Goal: Task Accomplishment & Management: Use online tool/utility

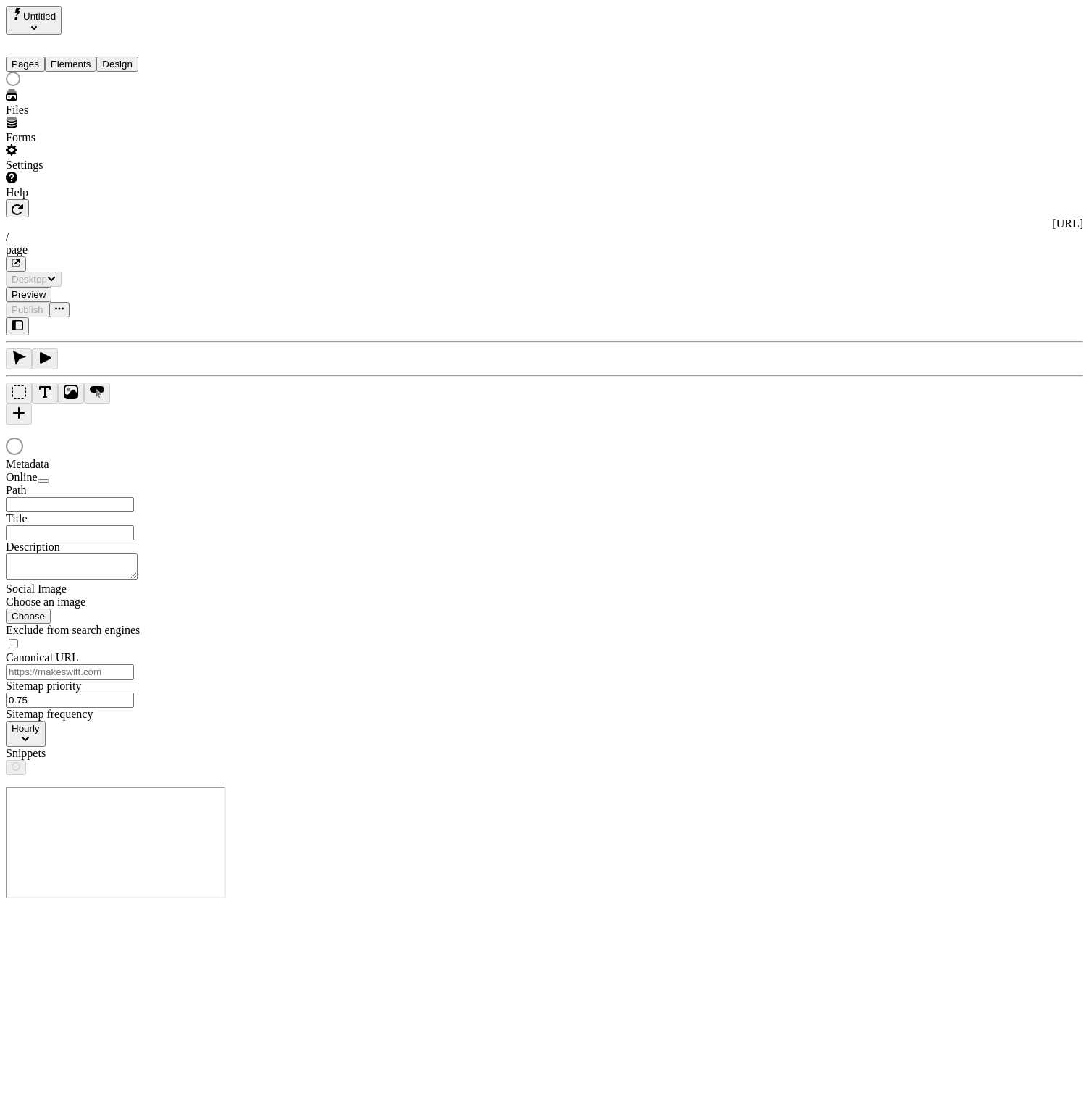
type input "/page"
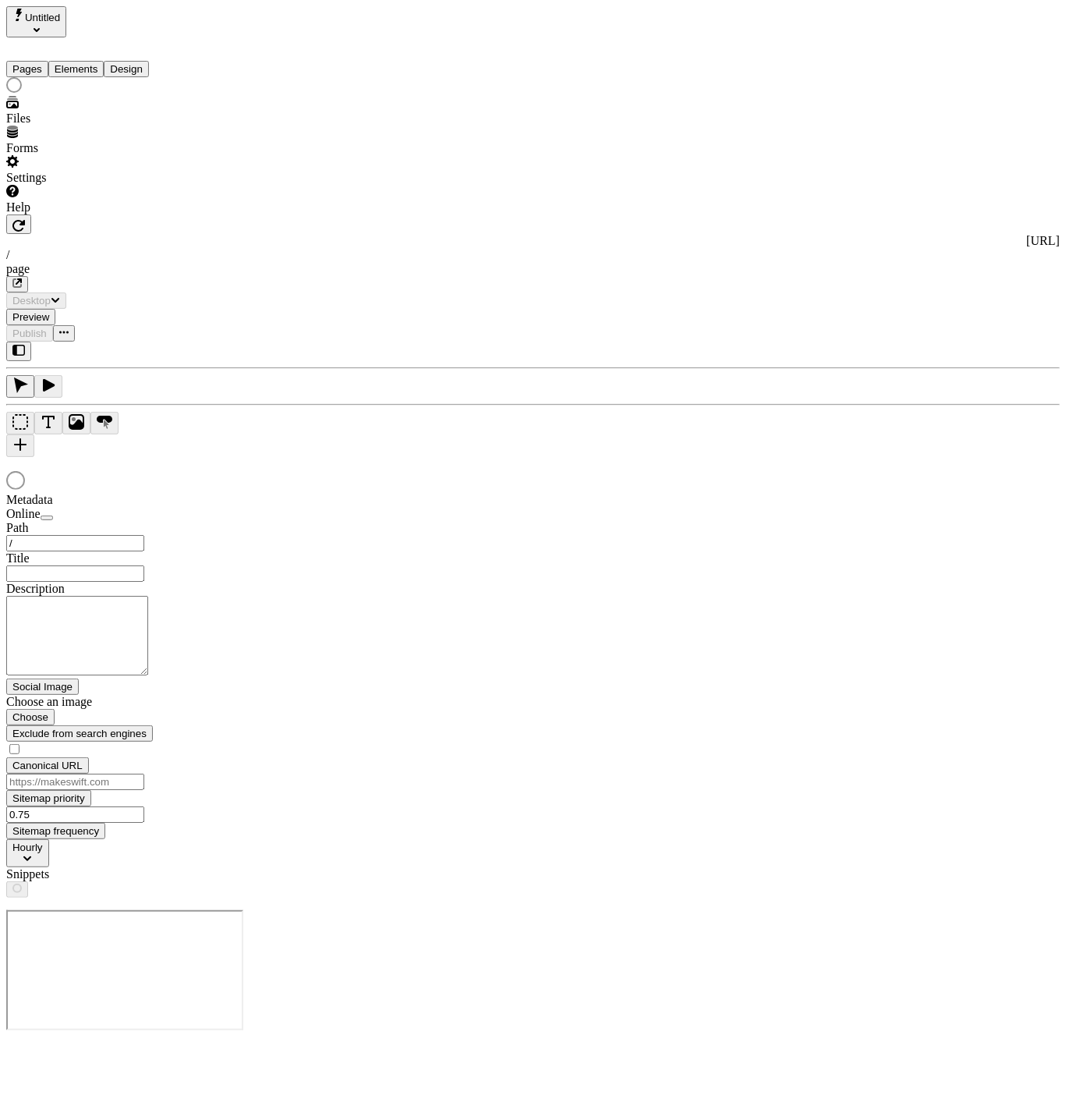
type input "/page"
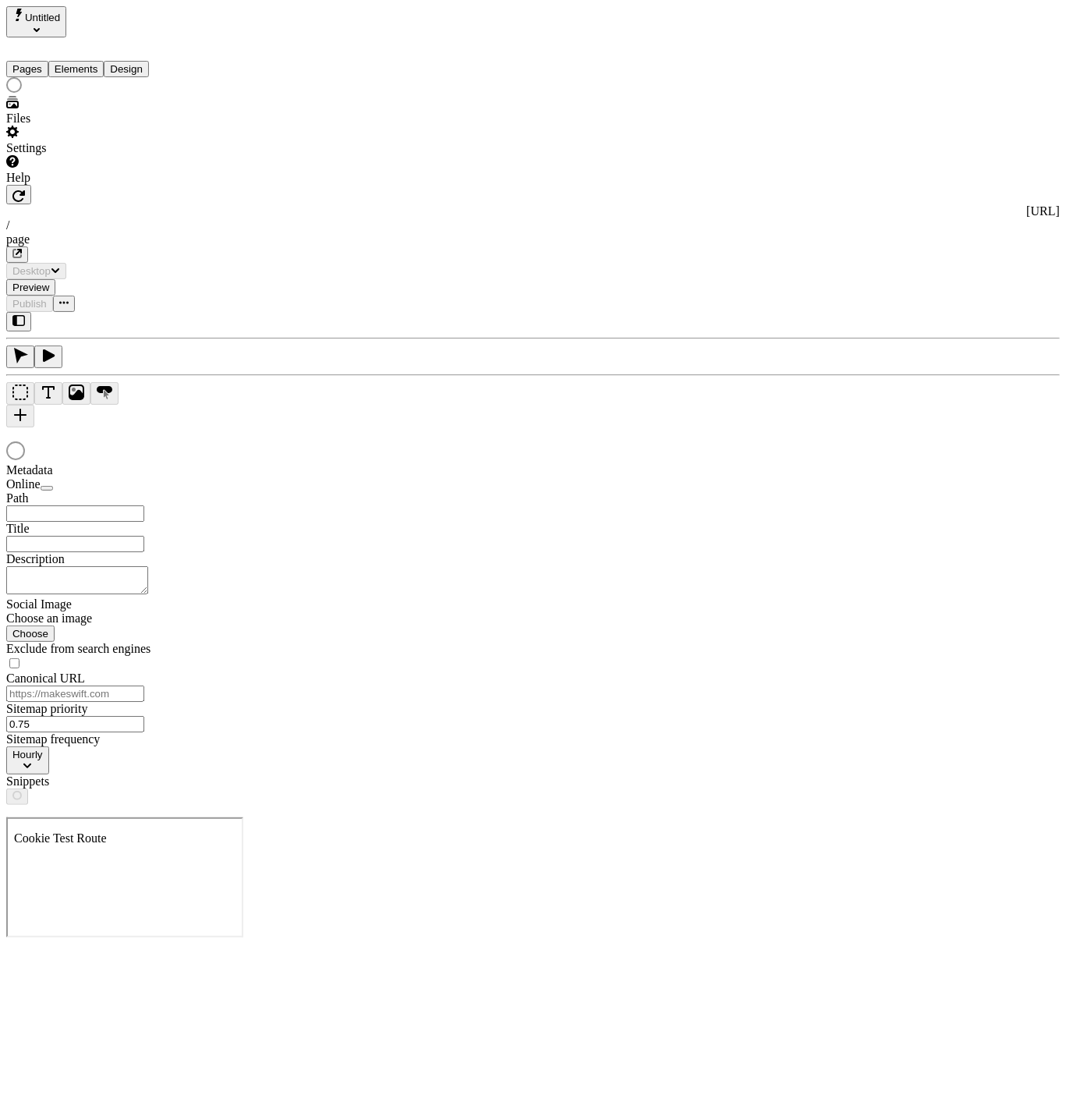
type input "/page"
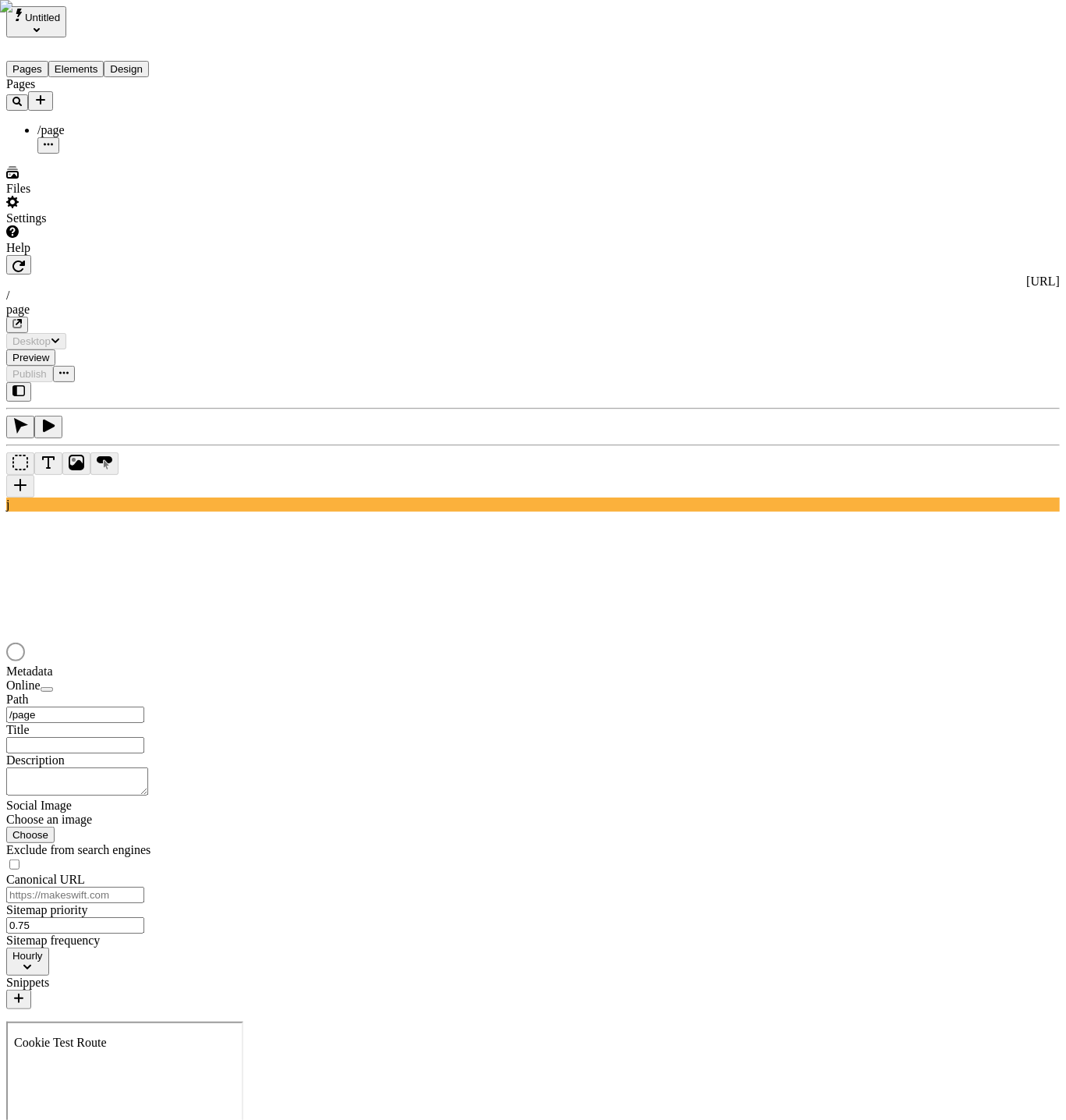
click at [93, 65] on button "Elements" at bounding box center [76, 68] width 56 height 17
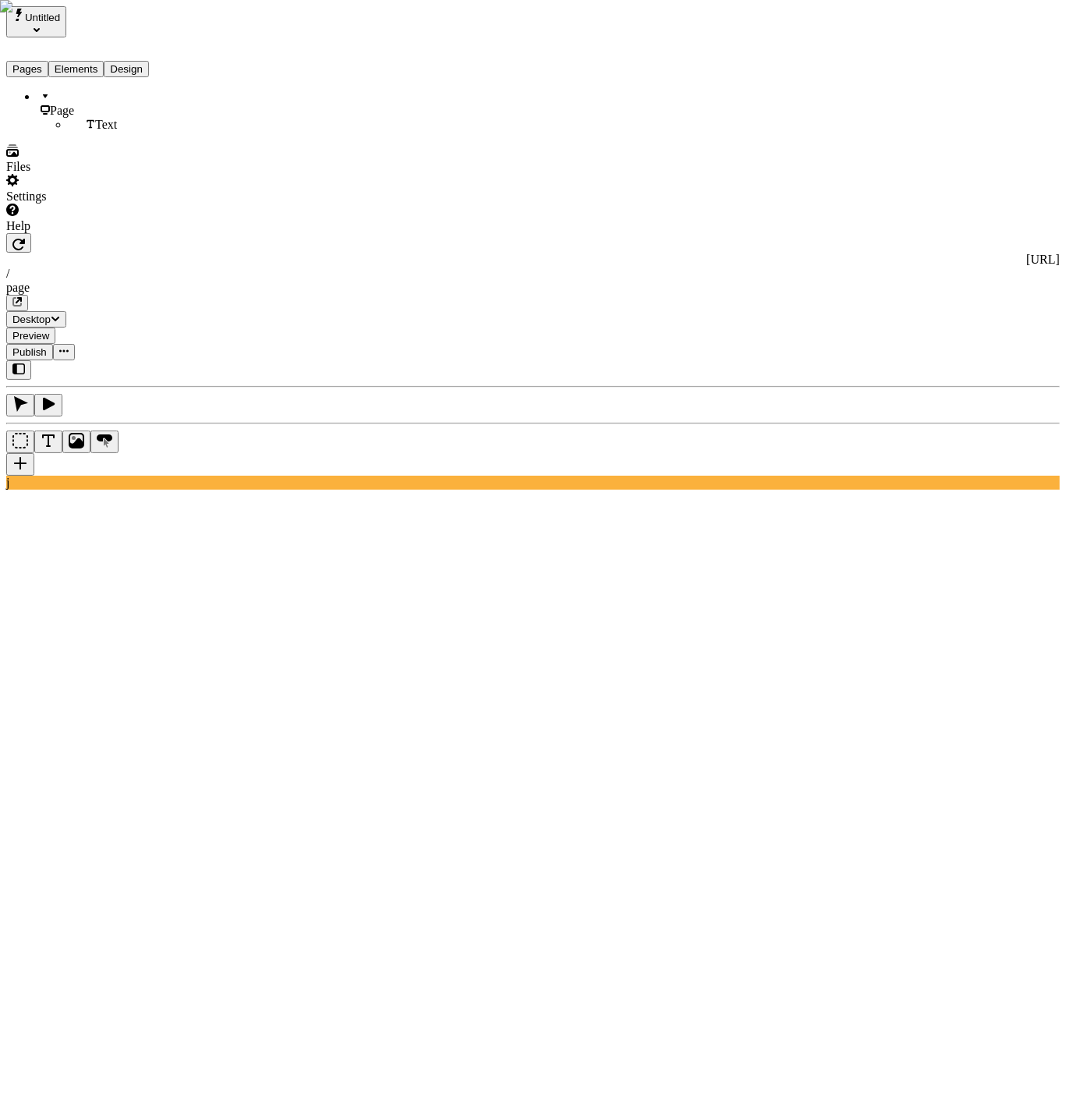
click at [149, 61] on button "Design" at bounding box center [126, 68] width 45 height 17
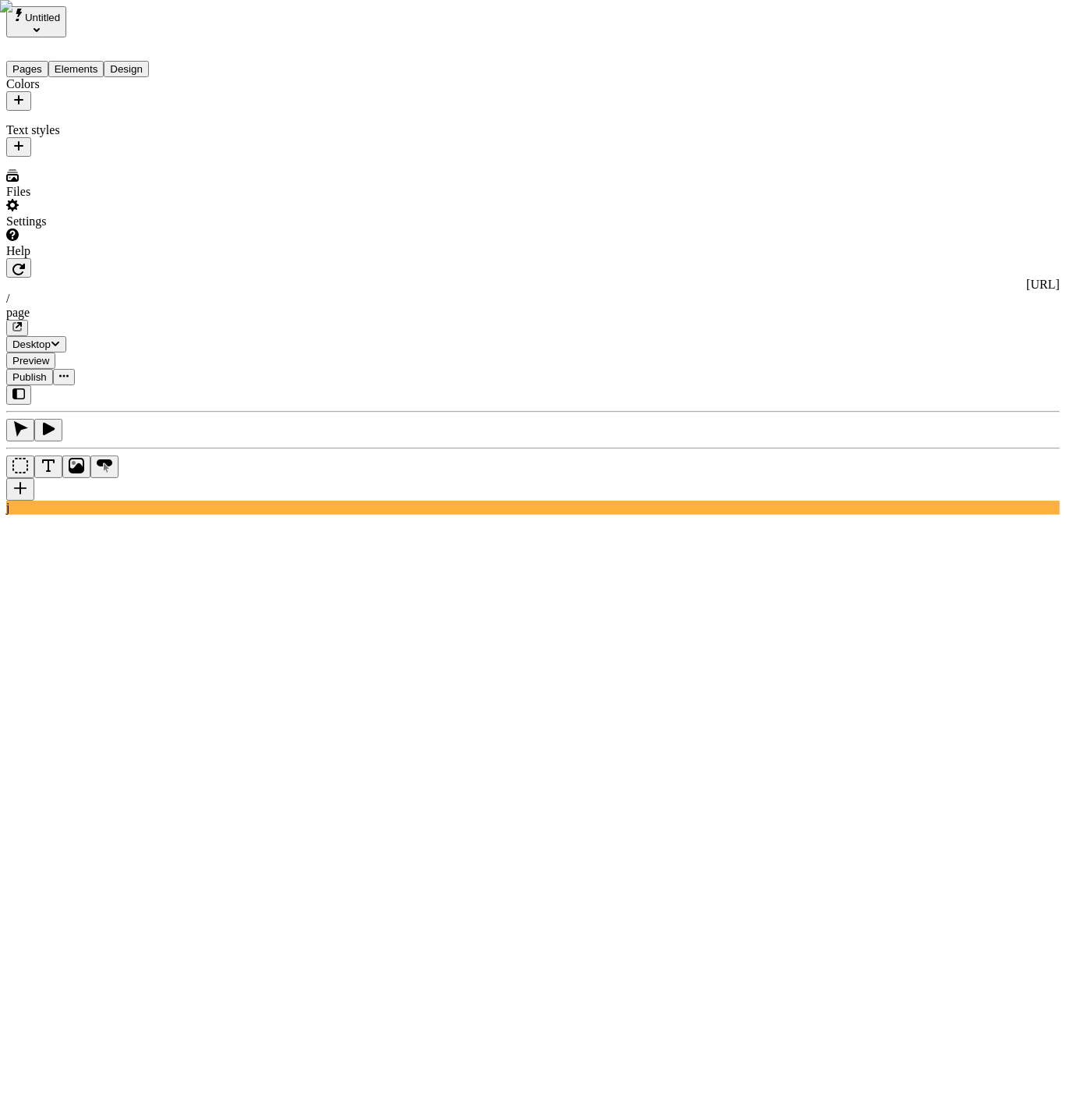
click at [154, 68] on div "Pages Elements Design" at bounding box center [100, 57] width 187 height 40
click at [45, 61] on button "Pages" at bounding box center [28, 68] width 42 height 17
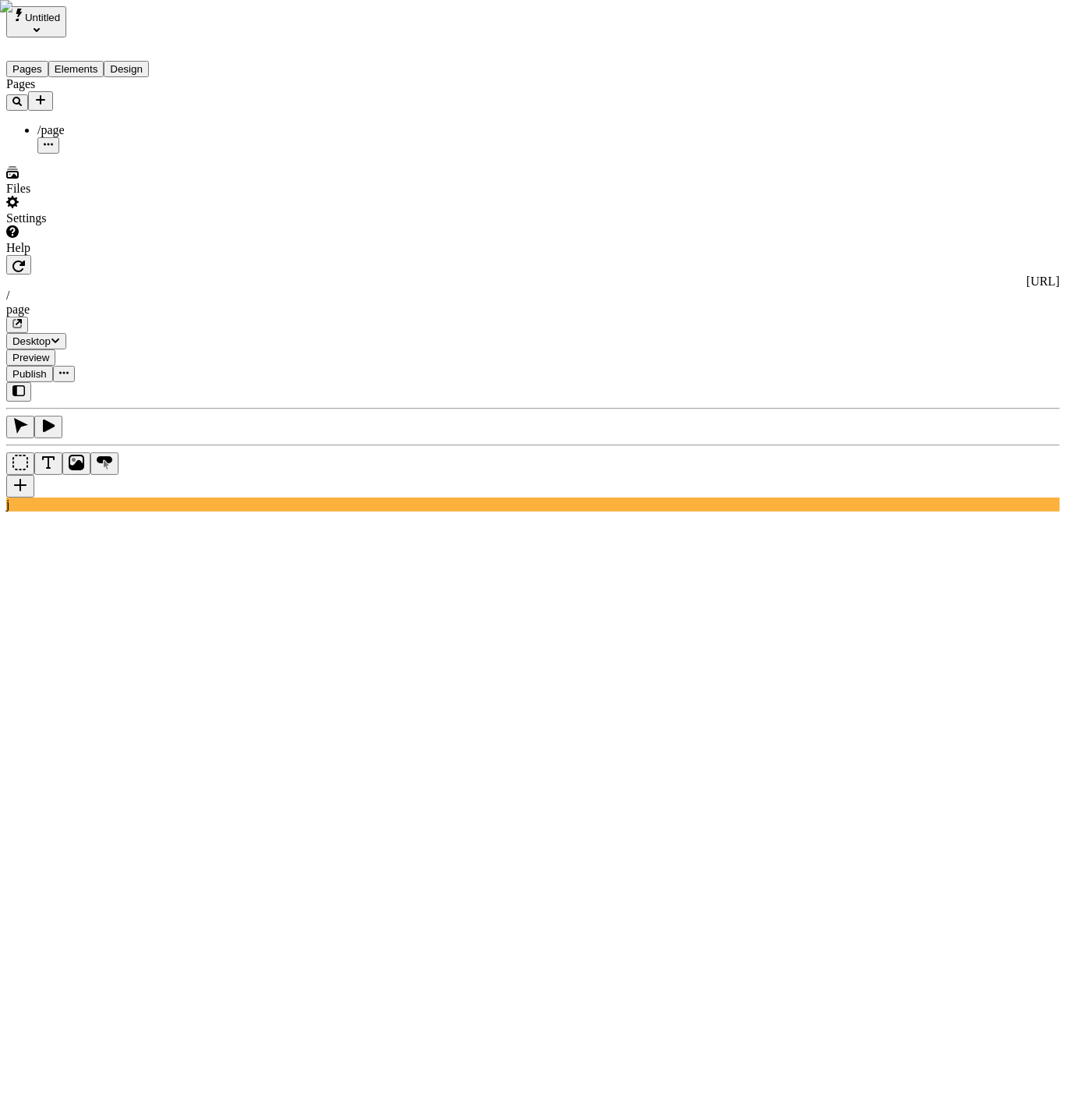
click at [97, 61] on button "Elements" at bounding box center [76, 68] width 56 height 17
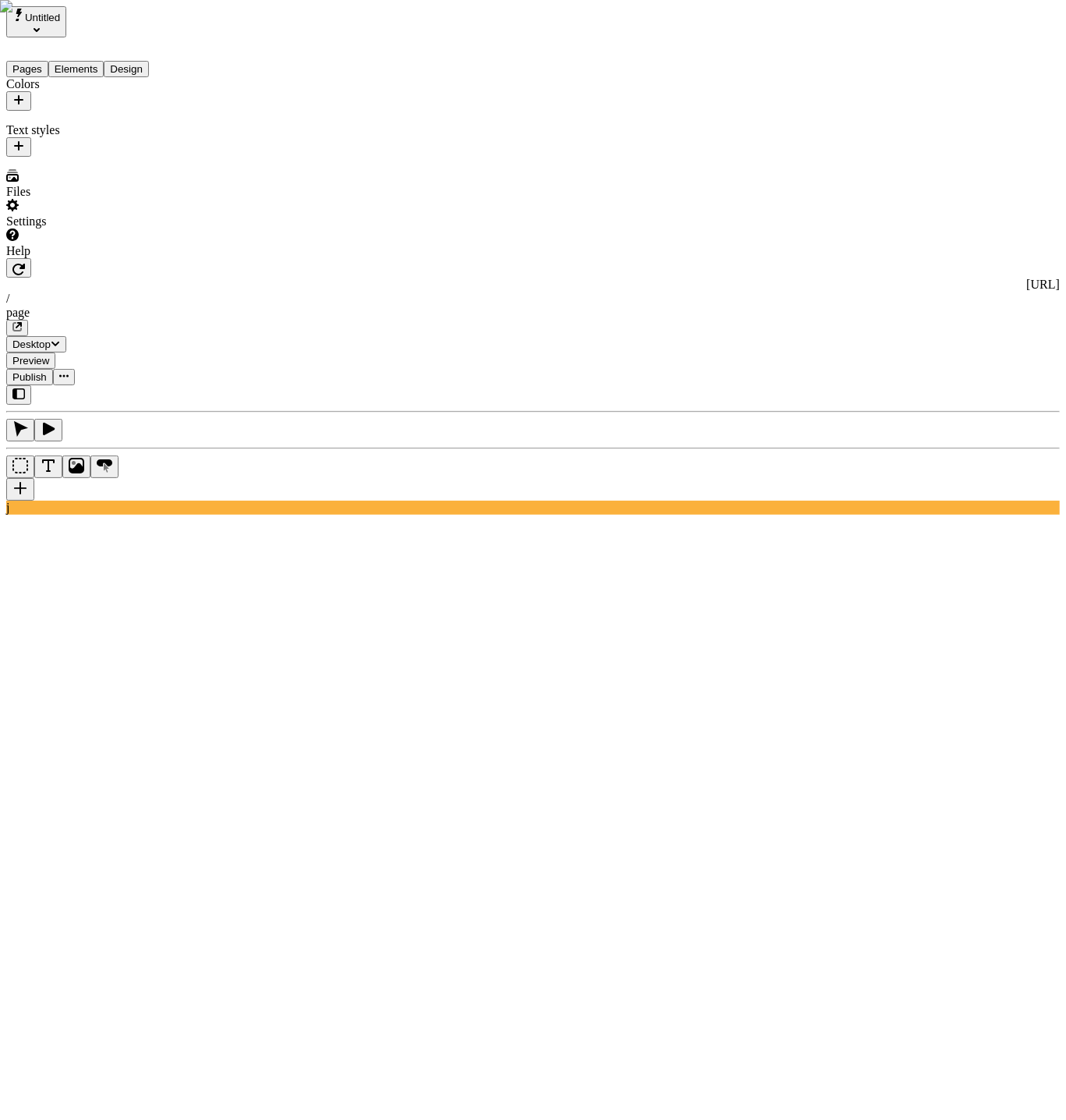
click at [149, 61] on button "Design" at bounding box center [126, 68] width 45 height 17
click at [44, 61] on button "Pages" at bounding box center [28, 68] width 42 height 17
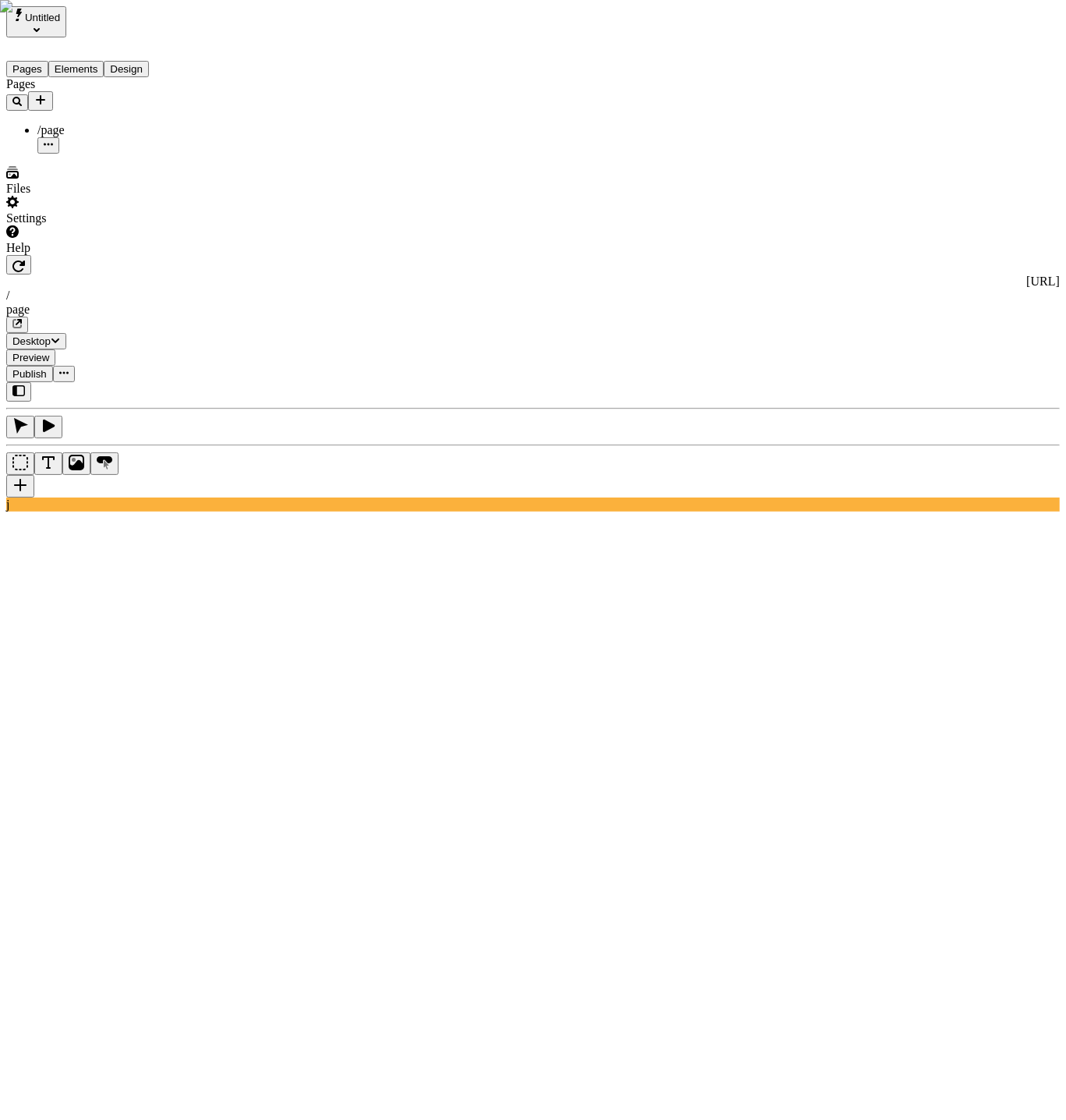
click at [45, 95] on icon "Add new" at bounding box center [41, 100] width 9 height 9
drag, startPoint x: 244, startPoint y: 99, endPoint x: 246, endPoint y: 119, distance: 20.1
click at [246, 119] on div "Page from template Blank page" at bounding box center [231, 109] width 98 height 59
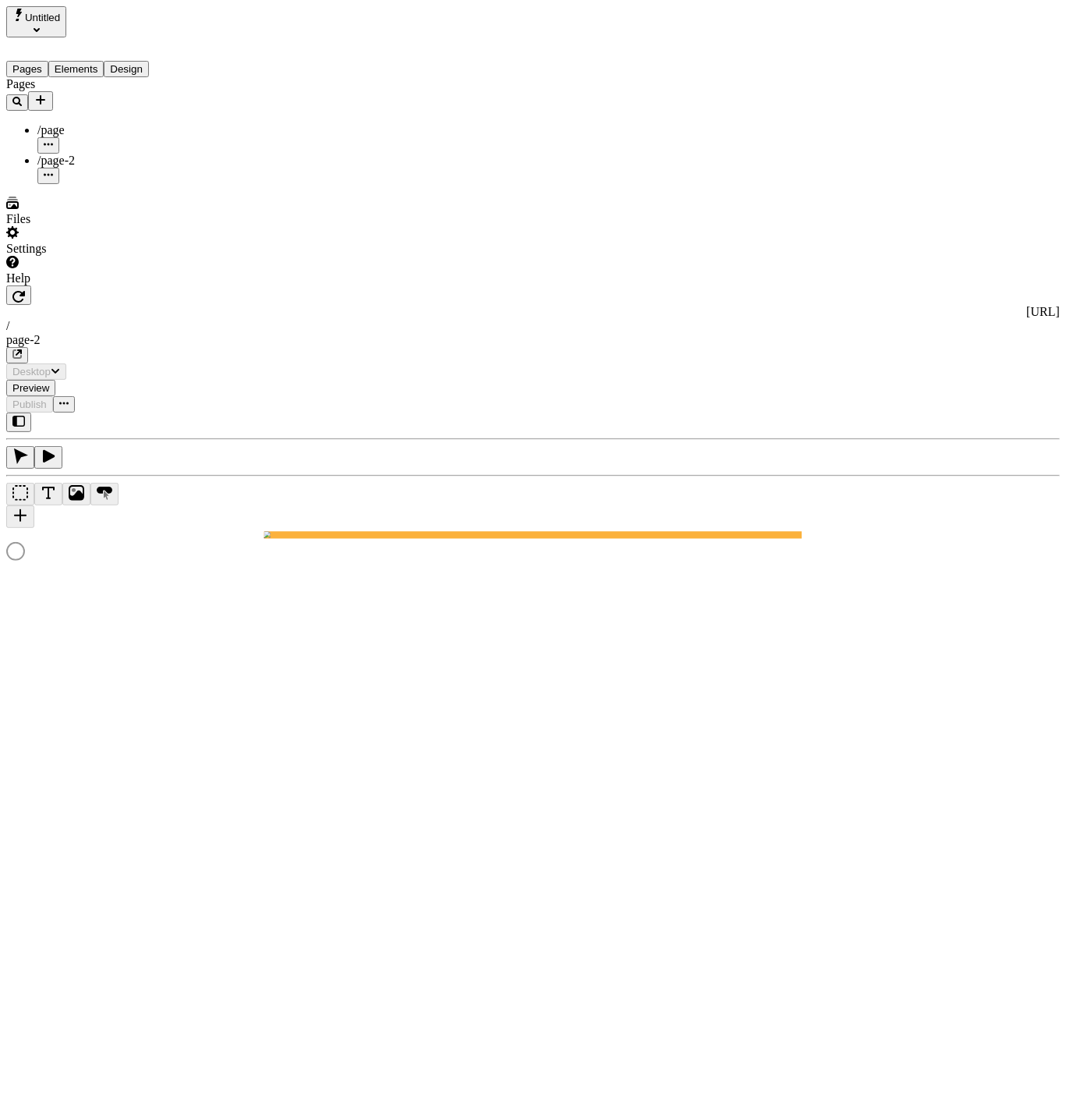
type input "/page-2"
click at [126, 124] on div "/page" at bounding box center [116, 131] width 156 height 14
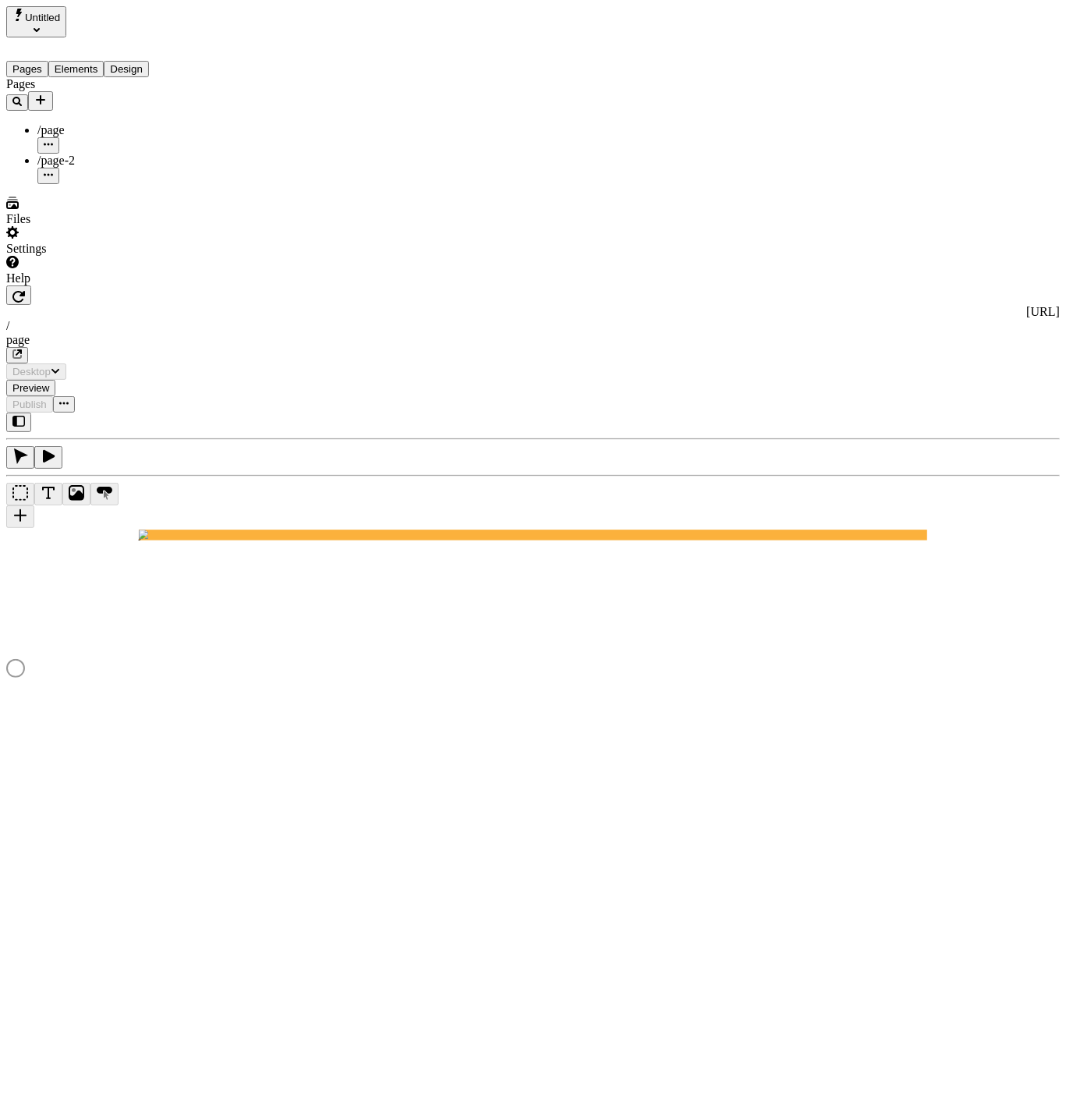
click at [124, 153] on div "/page-2" at bounding box center [116, 161] width 156 height 14
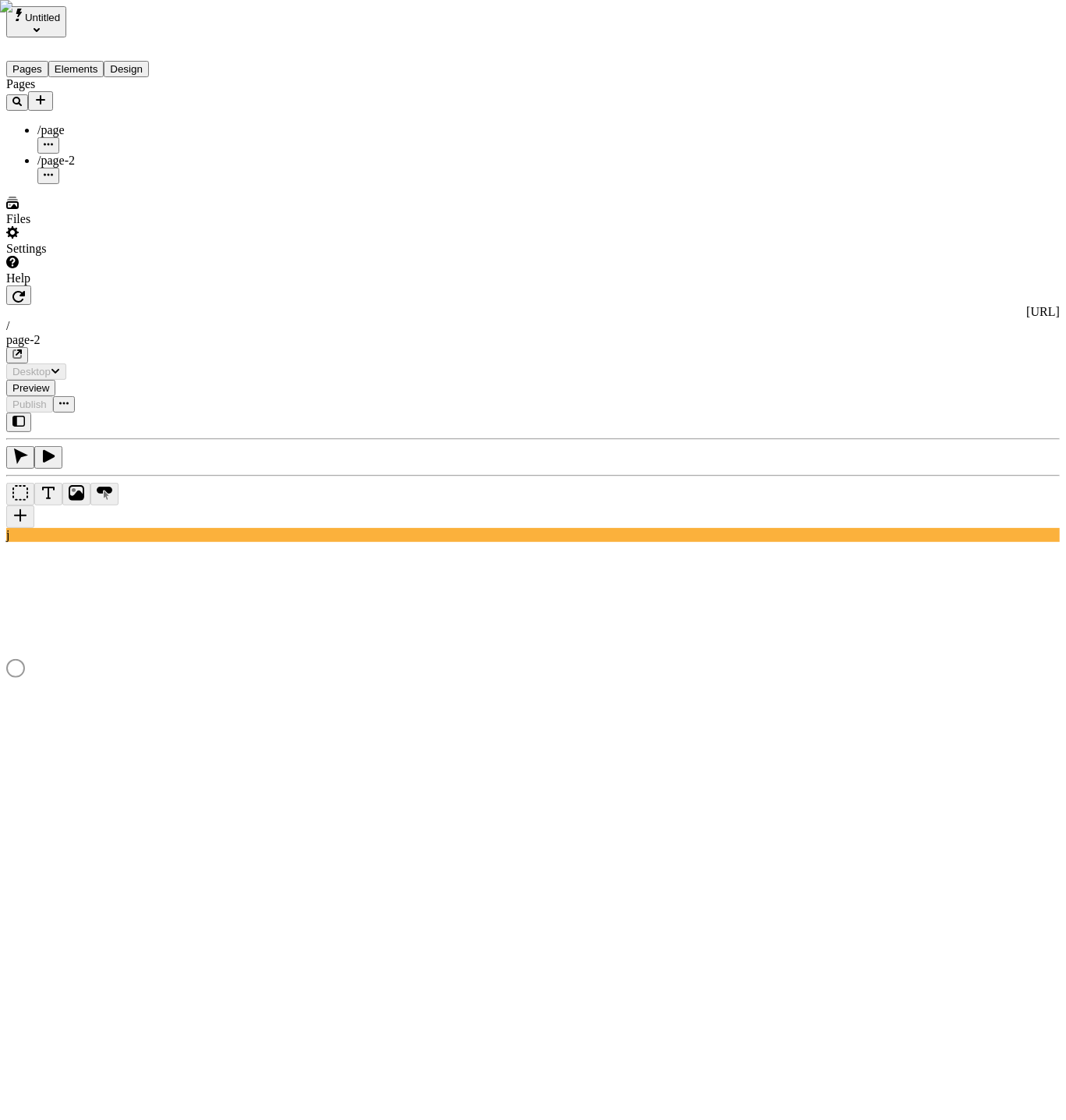
click at [87, 226] on div "Files" at bounding box center [100, 212] width 187 height 30
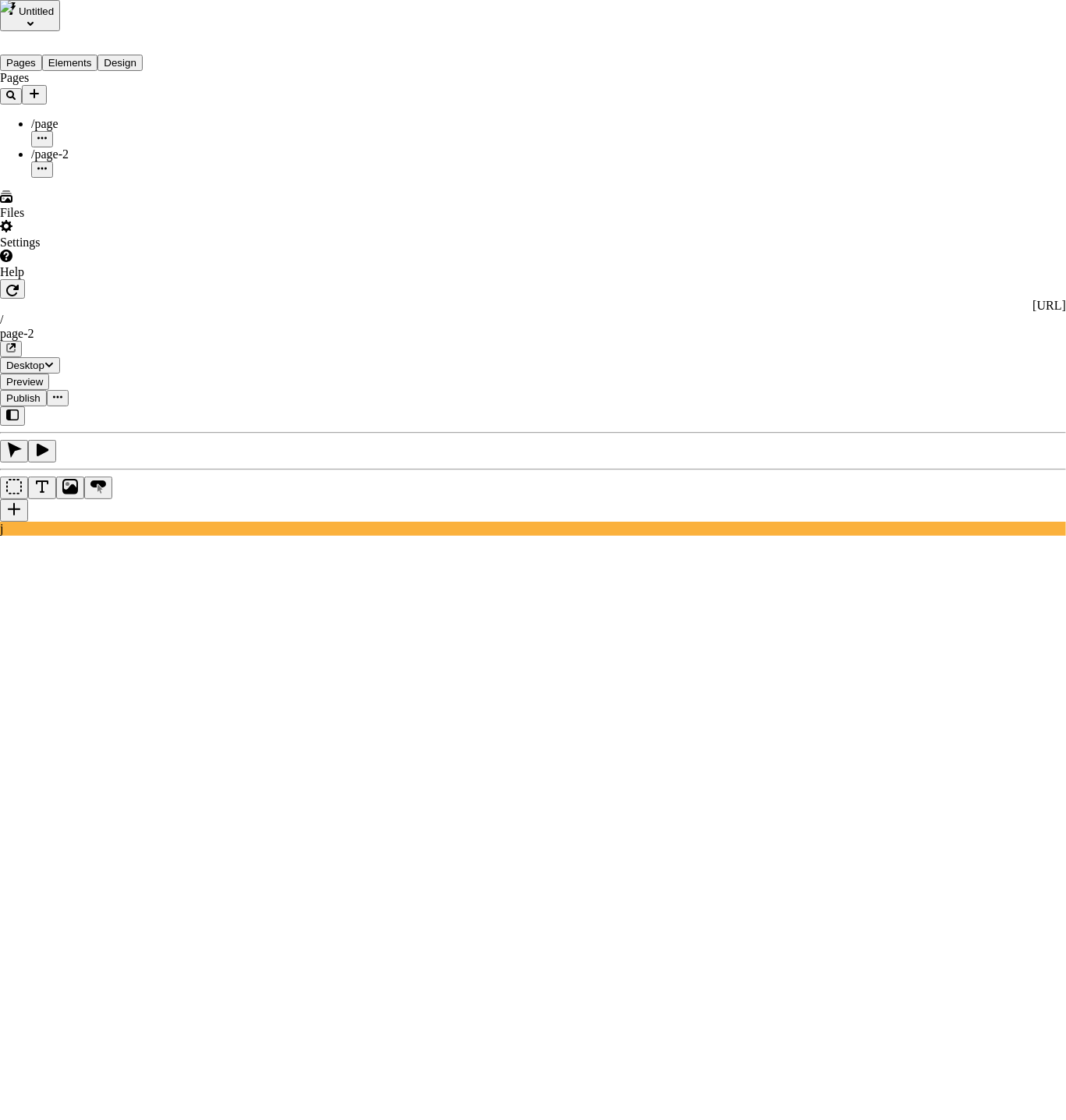
type input "Site files"
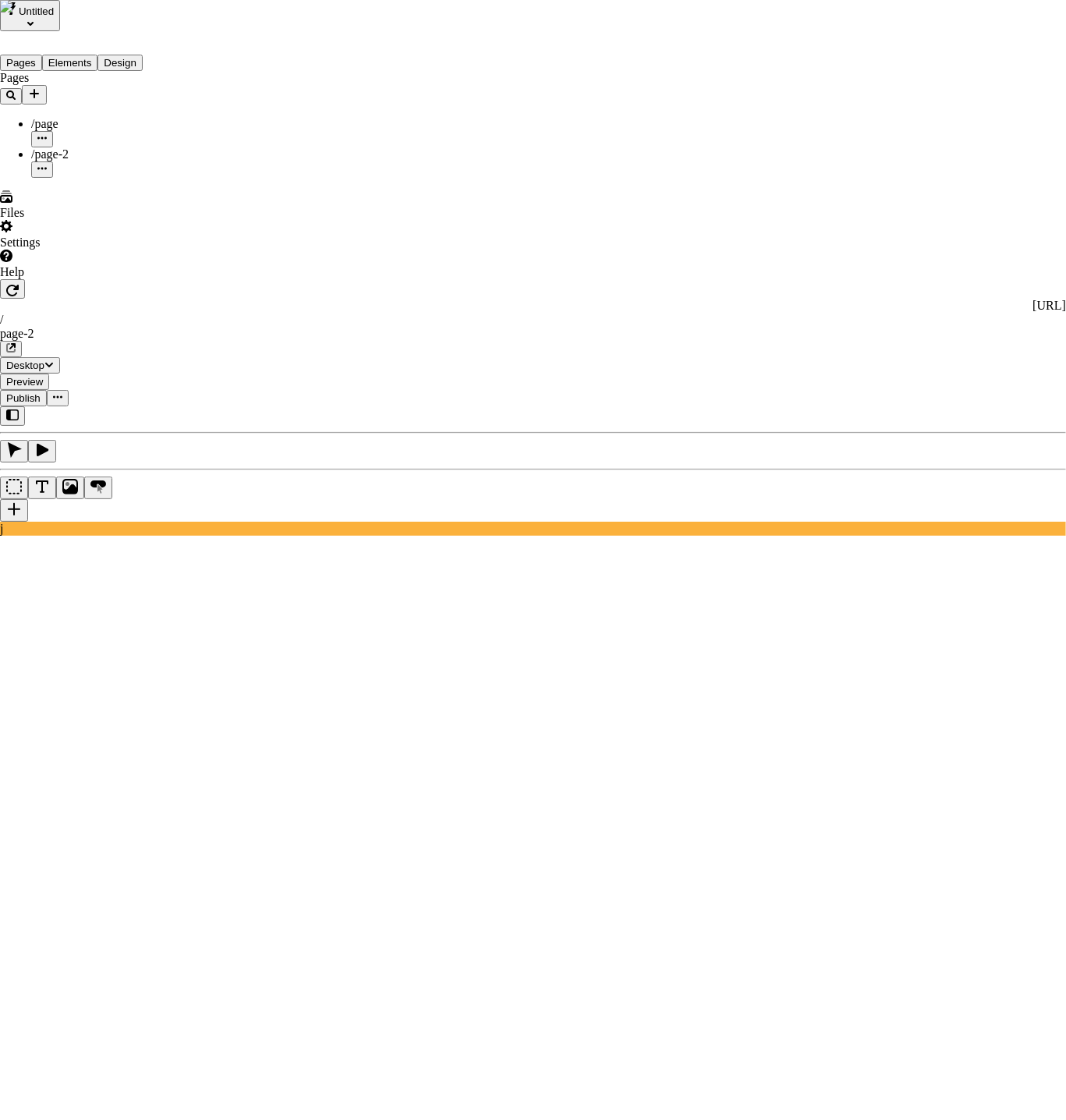
type input "Site files"
type input "lemon"
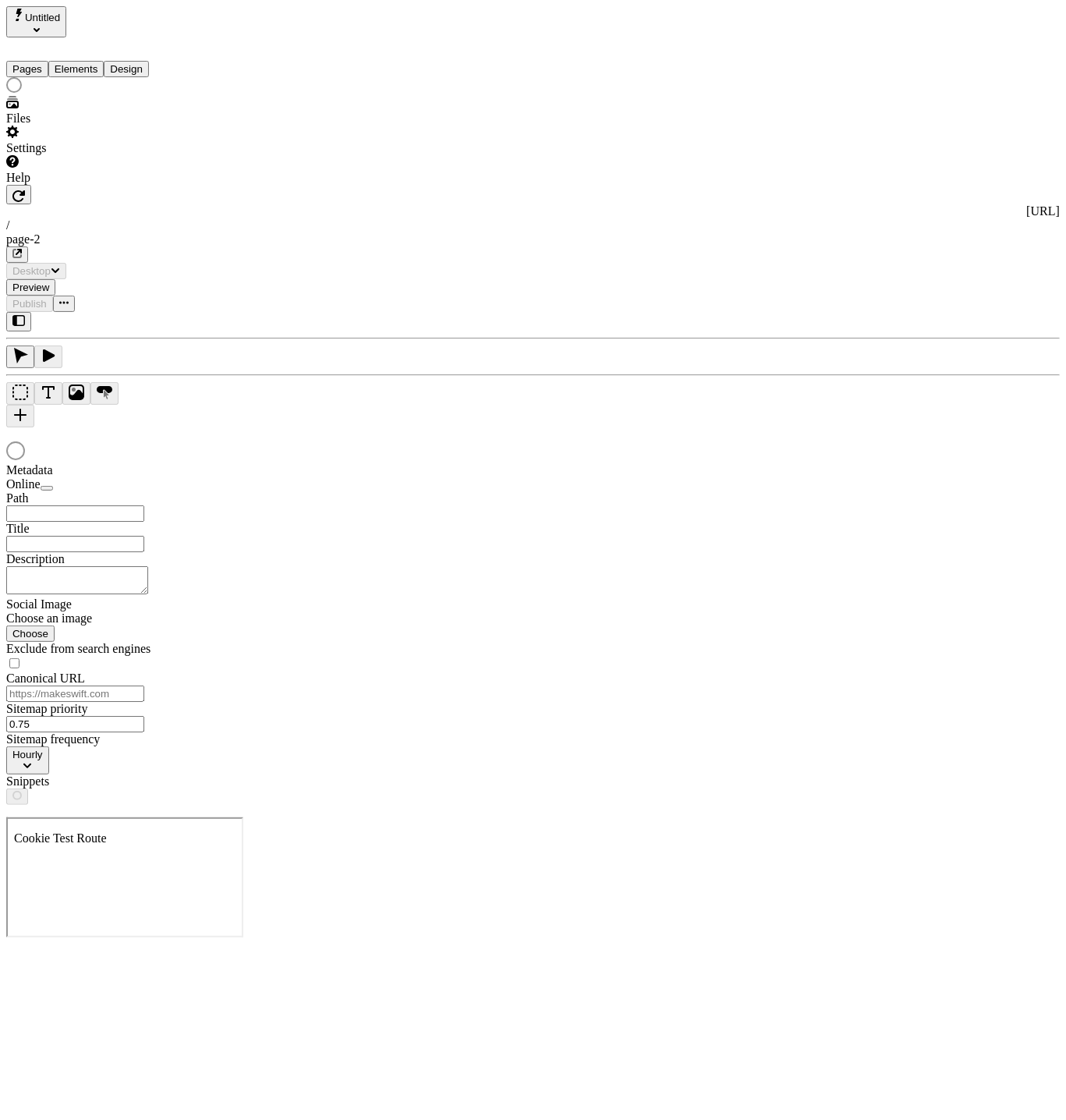
type input "/page-2"
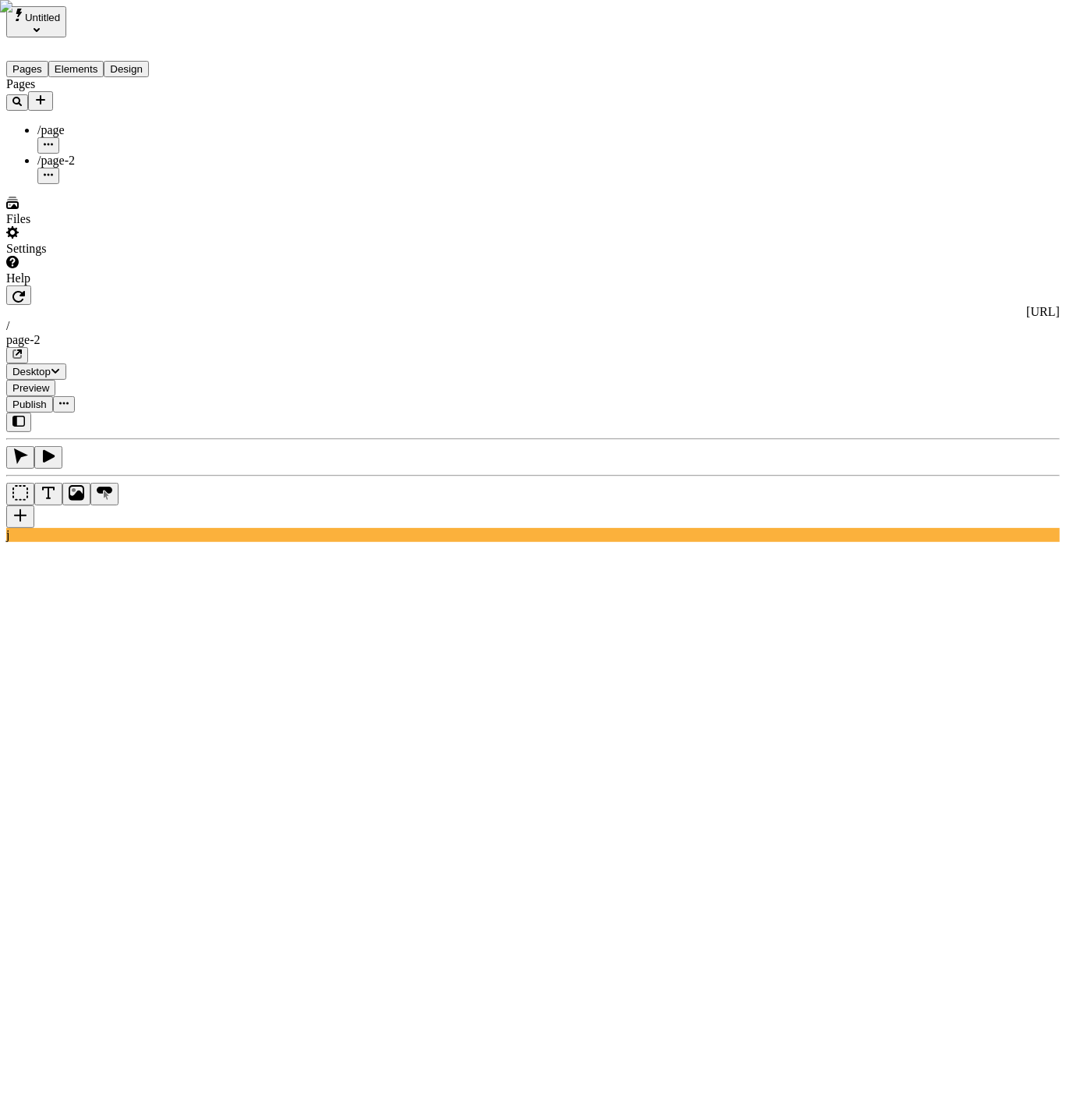
click at [149, 61] on button "Design" at bounding box center [126, 68] width 45 height 17
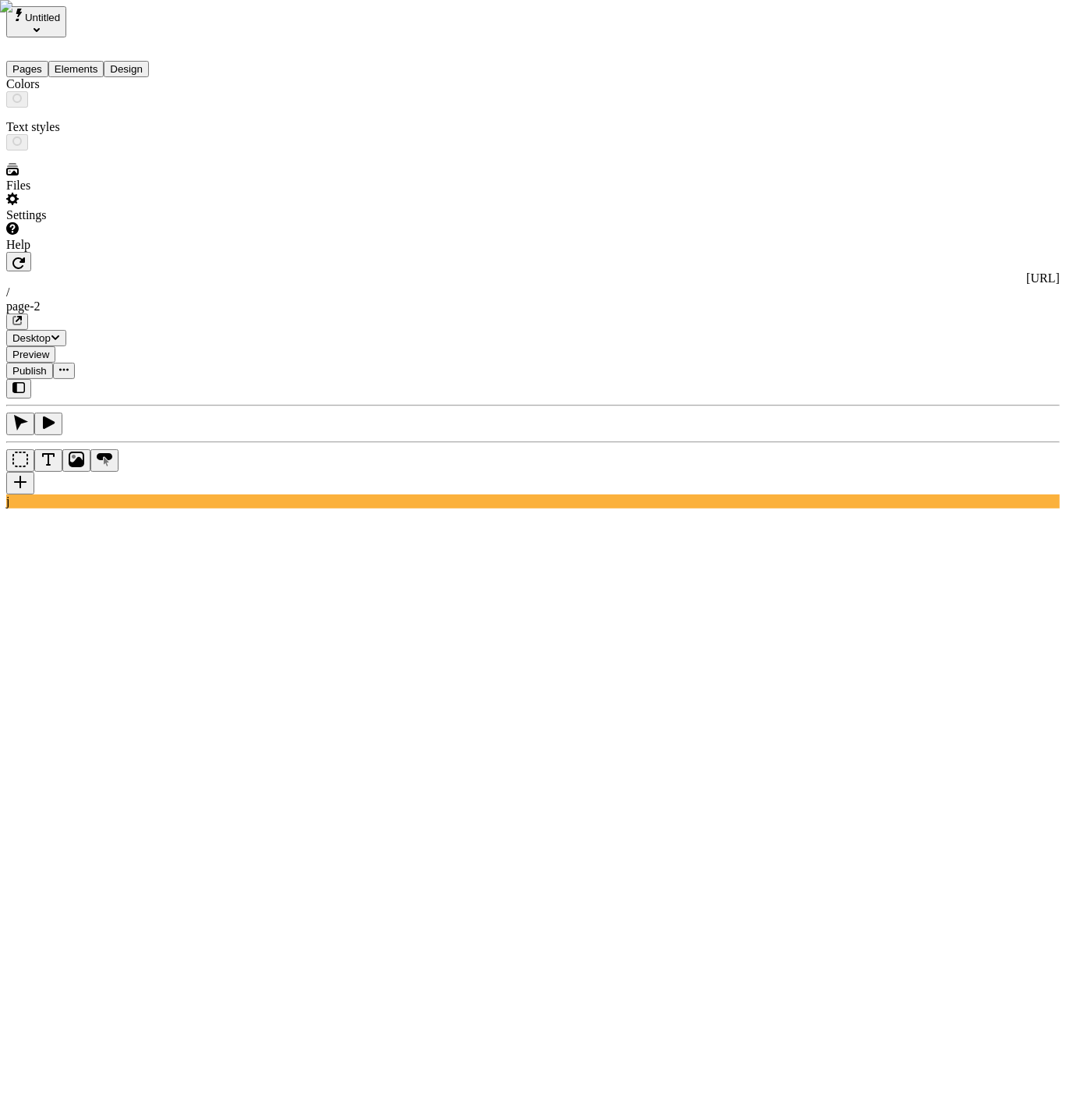
click at [93, 61] on button "Elements" at bounding box center [76, 68] width 56 height 17
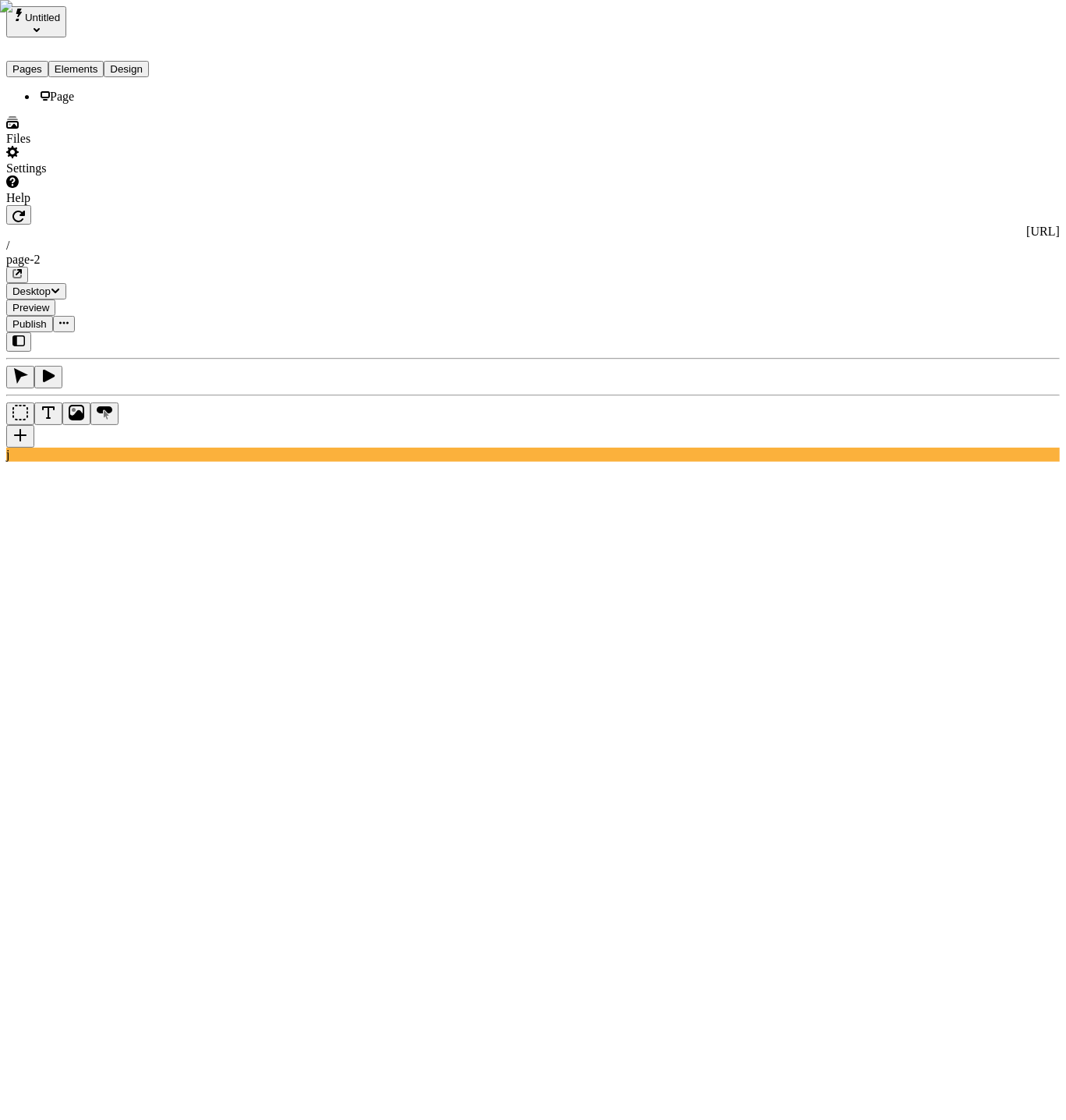
click at [149, 61] on button "Design" at bounding box center [126, 68] width 45 height 17
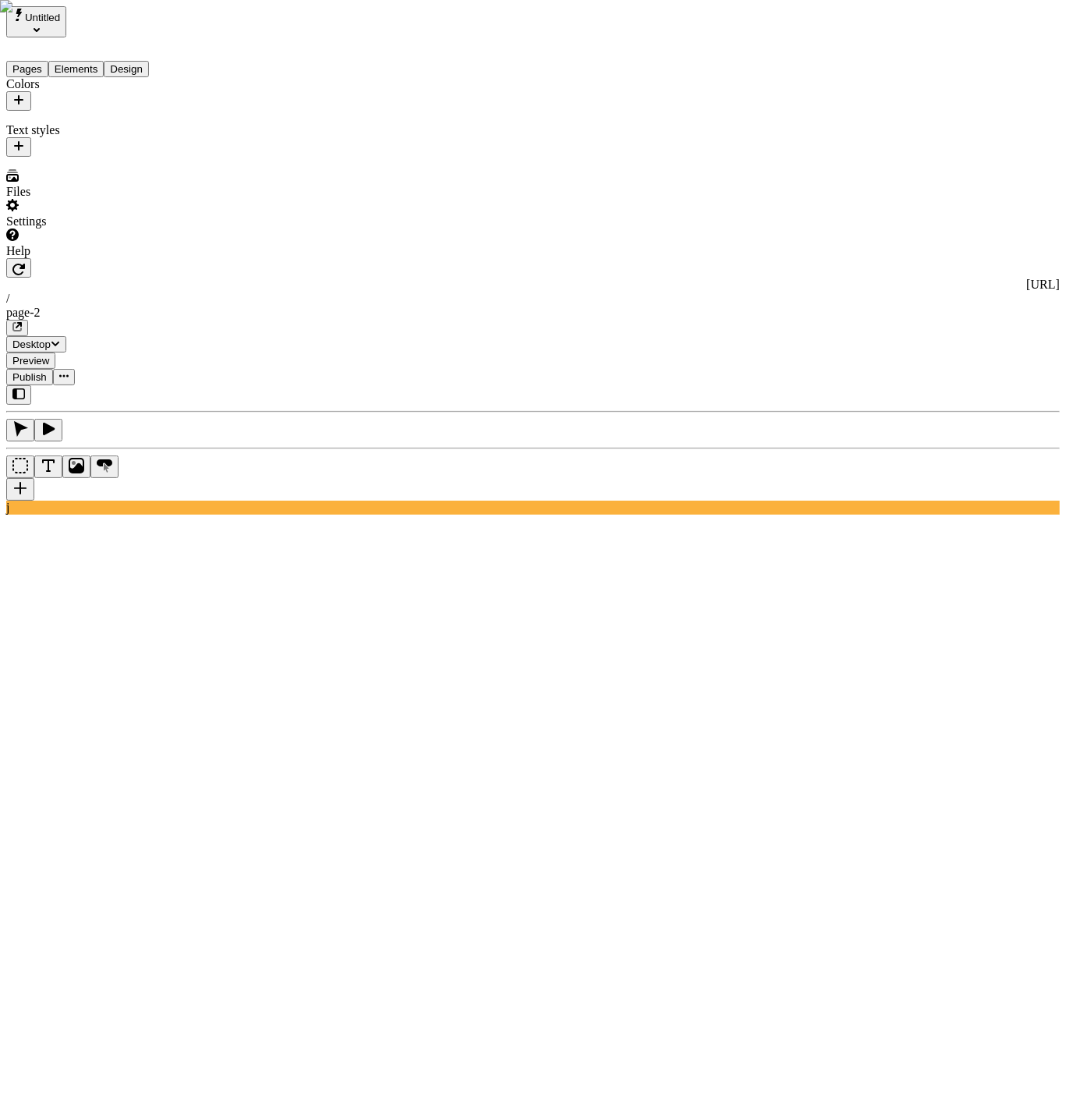
click at [31, 91] on button "button" at bounding box center [19, 101] width 25 height 20
type input "#D90041"
click at [361, 241] on body "Untitled Pages Elements Design Colors Text styles Files Settings Help http://z7…" at bounding box center [533, 1092] width 1053 height 2172
click at [264, 213] on button "Save" at bounding box center [245, 205] width 36 height 17
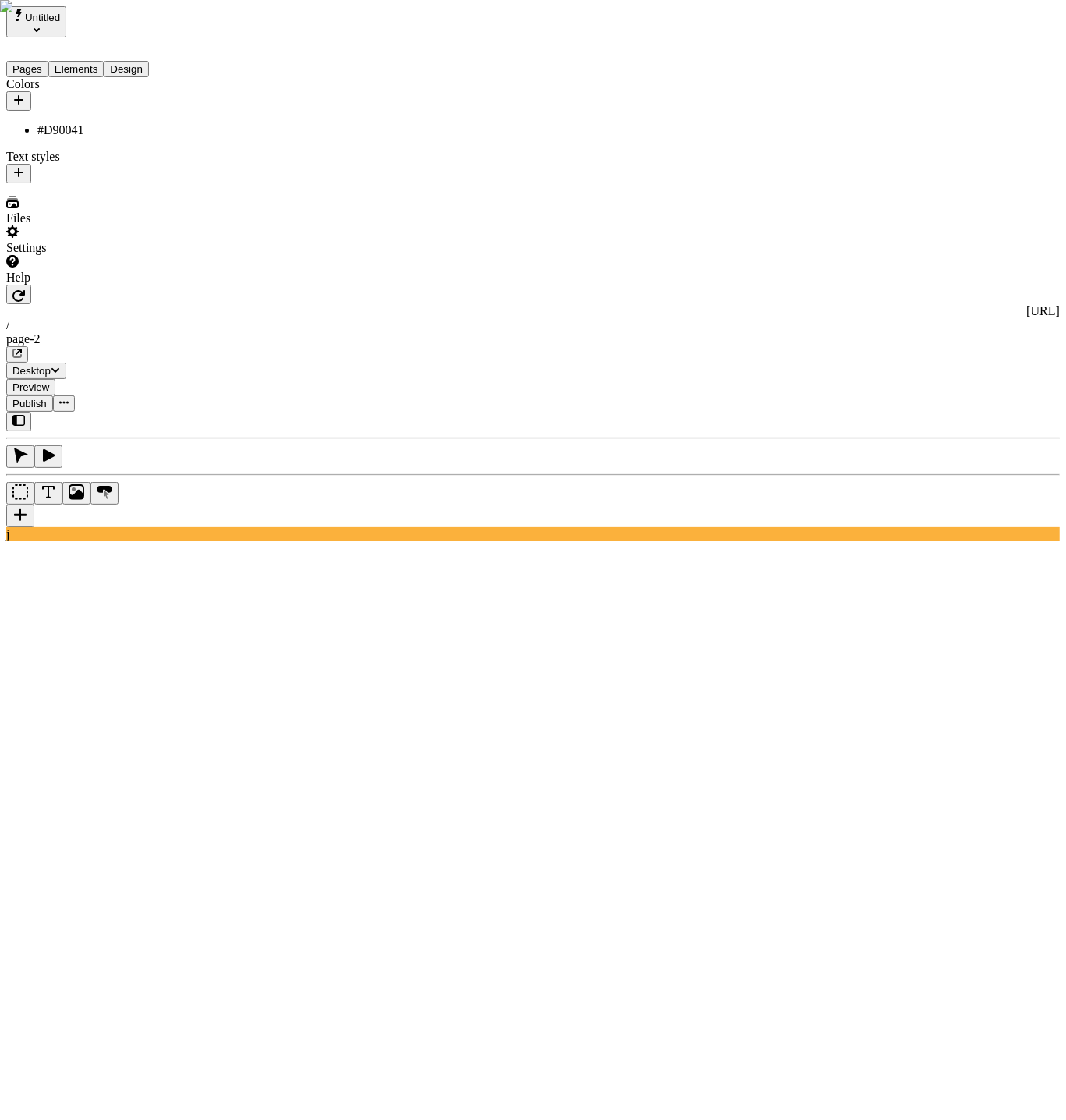
click at [88, 124] on div "#D90041" at bounding box center [116, 131] width 156 height 14
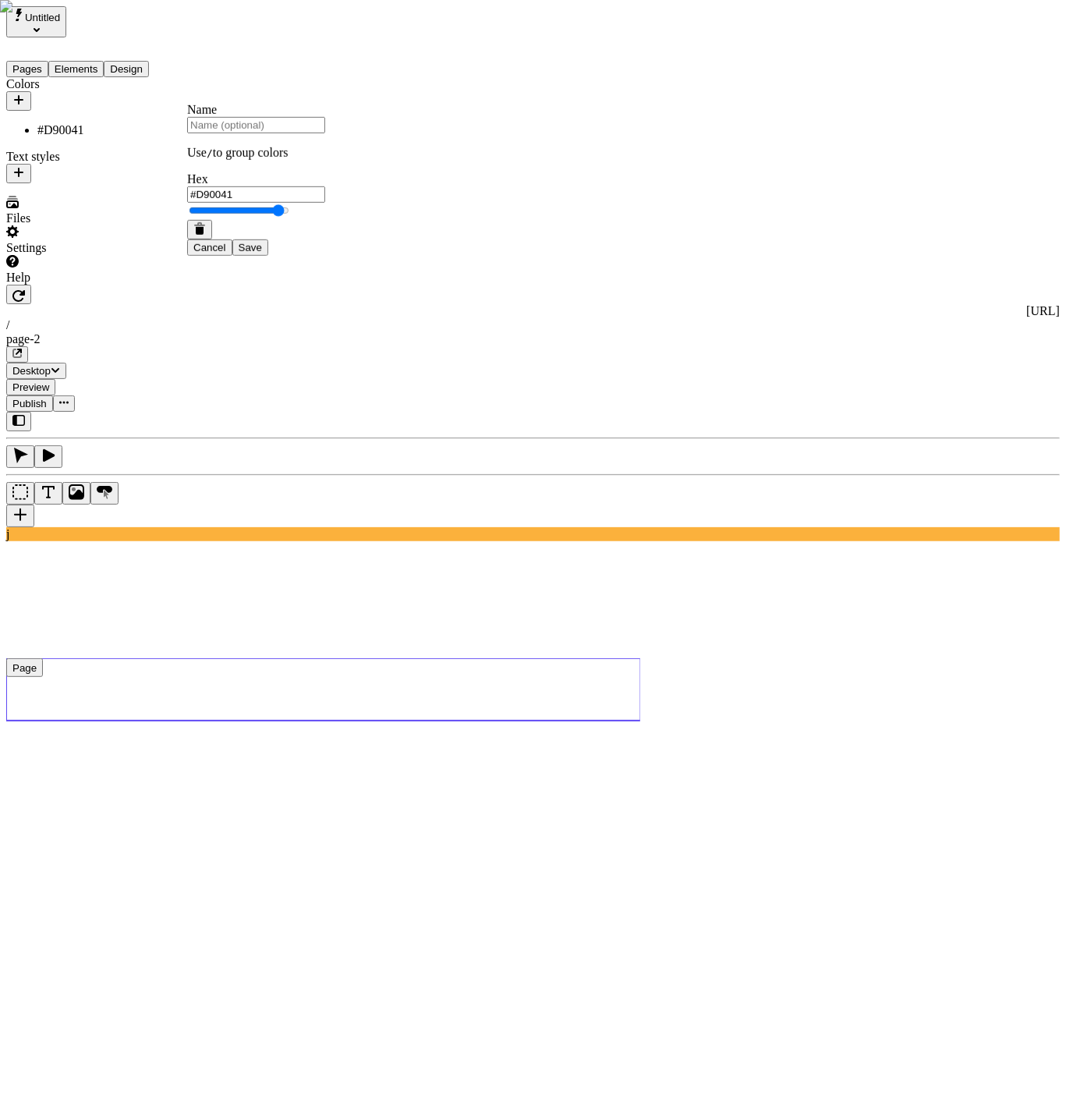
type input "t"
click at [395, 58] on body "Untitled Pages Elements Design Colors #D90041 Text styles Files Settings Help h…" at bounding box center [533, 1105] width 1053 height 2198
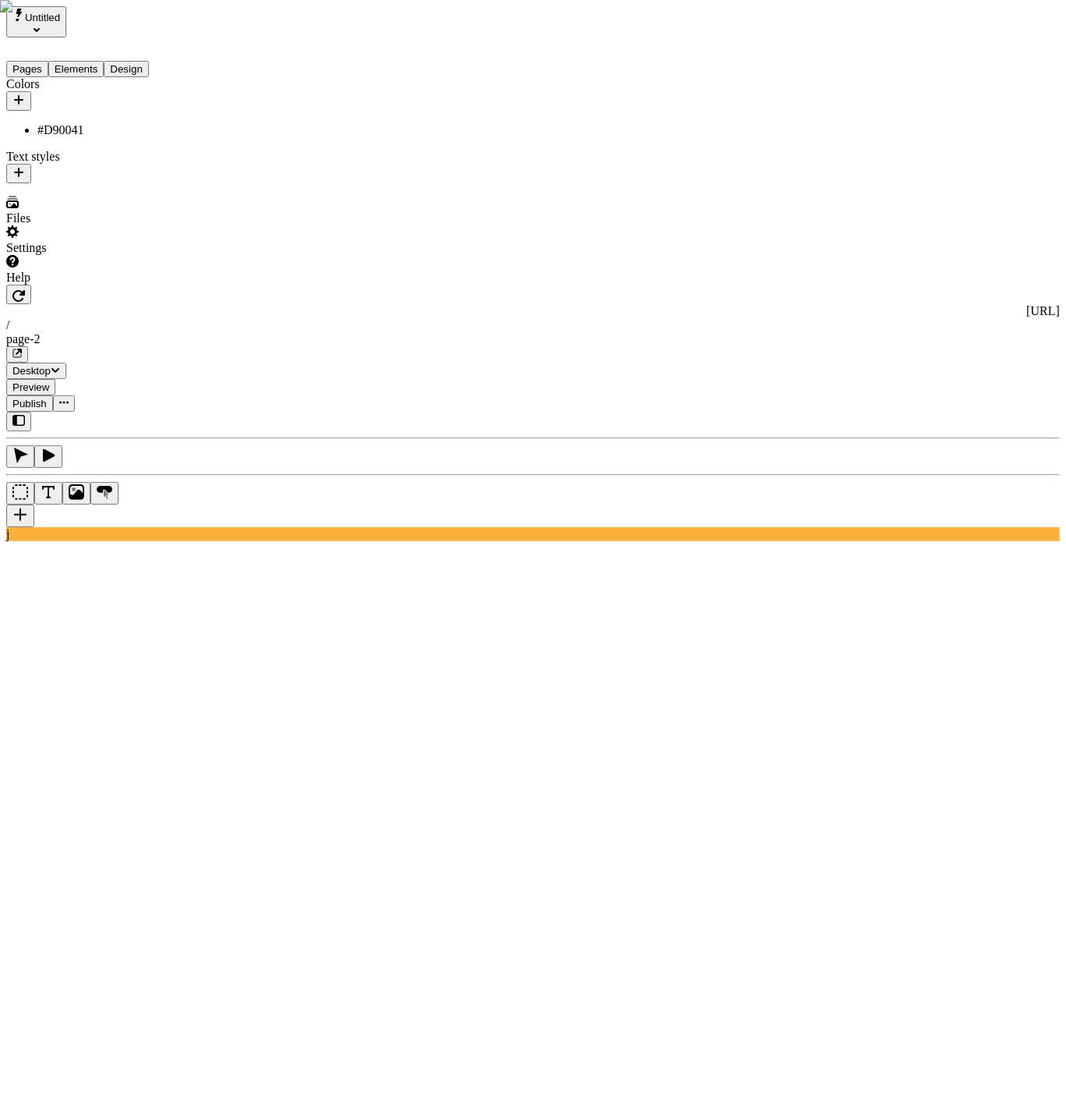
click at [430, 65] on body "Untitled Pages Elements Design Colors #D90041 Text styles Files Settings Help h…" at bounding box center [533, 1119] width 1053 height 2227
type textarea "Collaboratively empower bricks-and-clicks methodologies. Rapidiously generate t…"
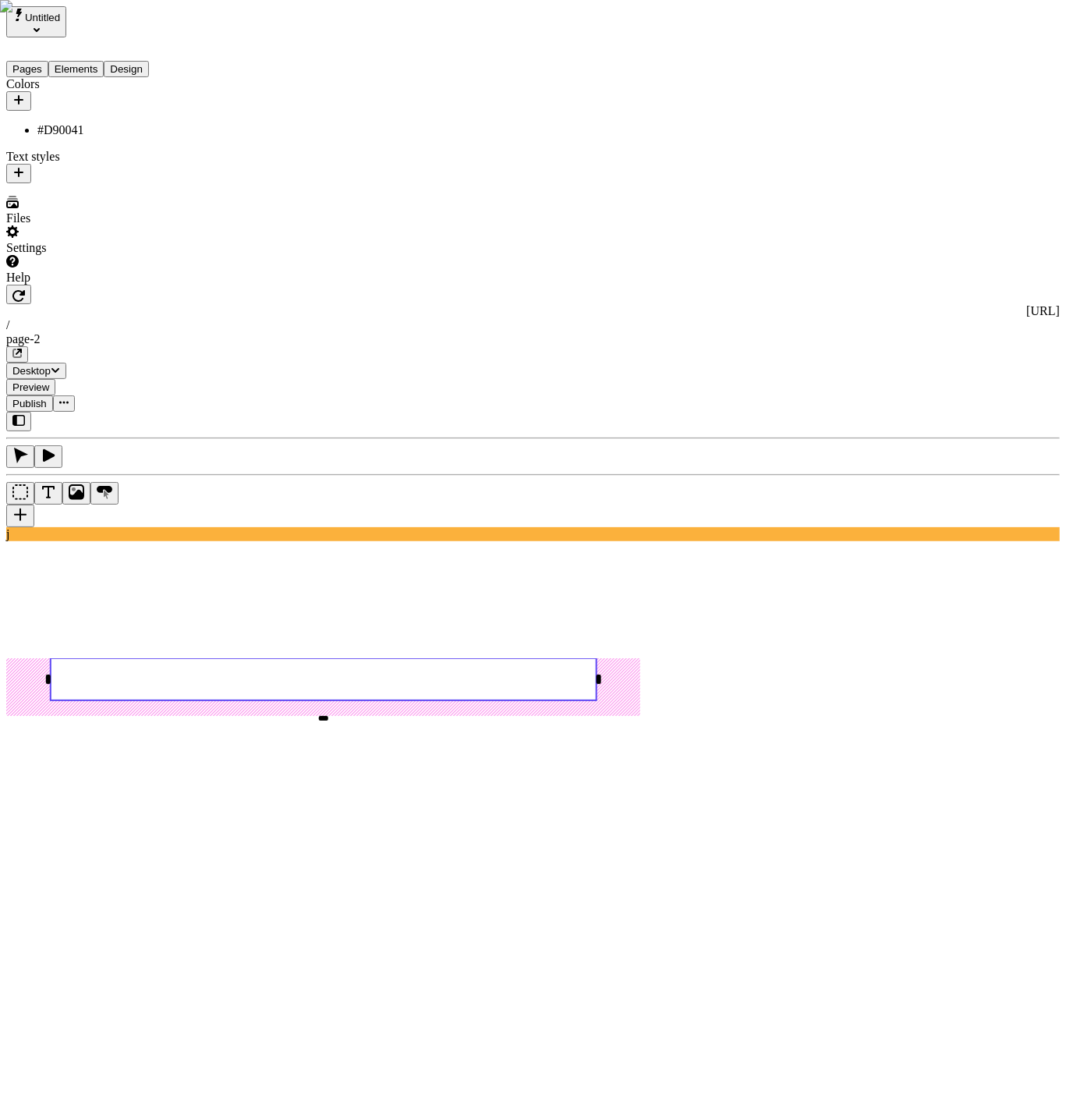
click at [854, 422] on div "#D90041" at bounding box center [880, 419] width 138 height 14
click at [46, 397] on span "Publish" at bounding box center [30, 403] width 35 height 12
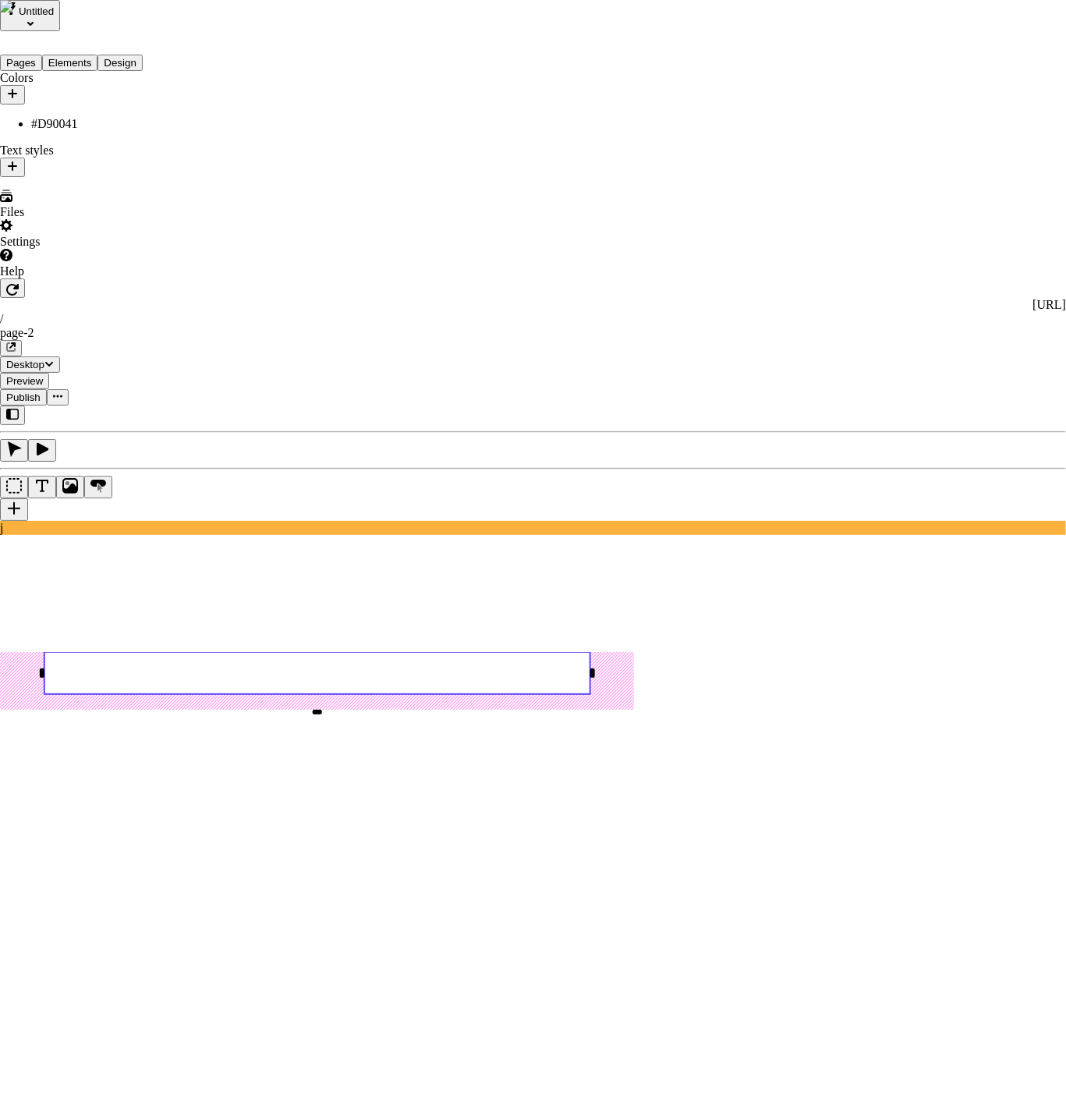
checkbox input "true"
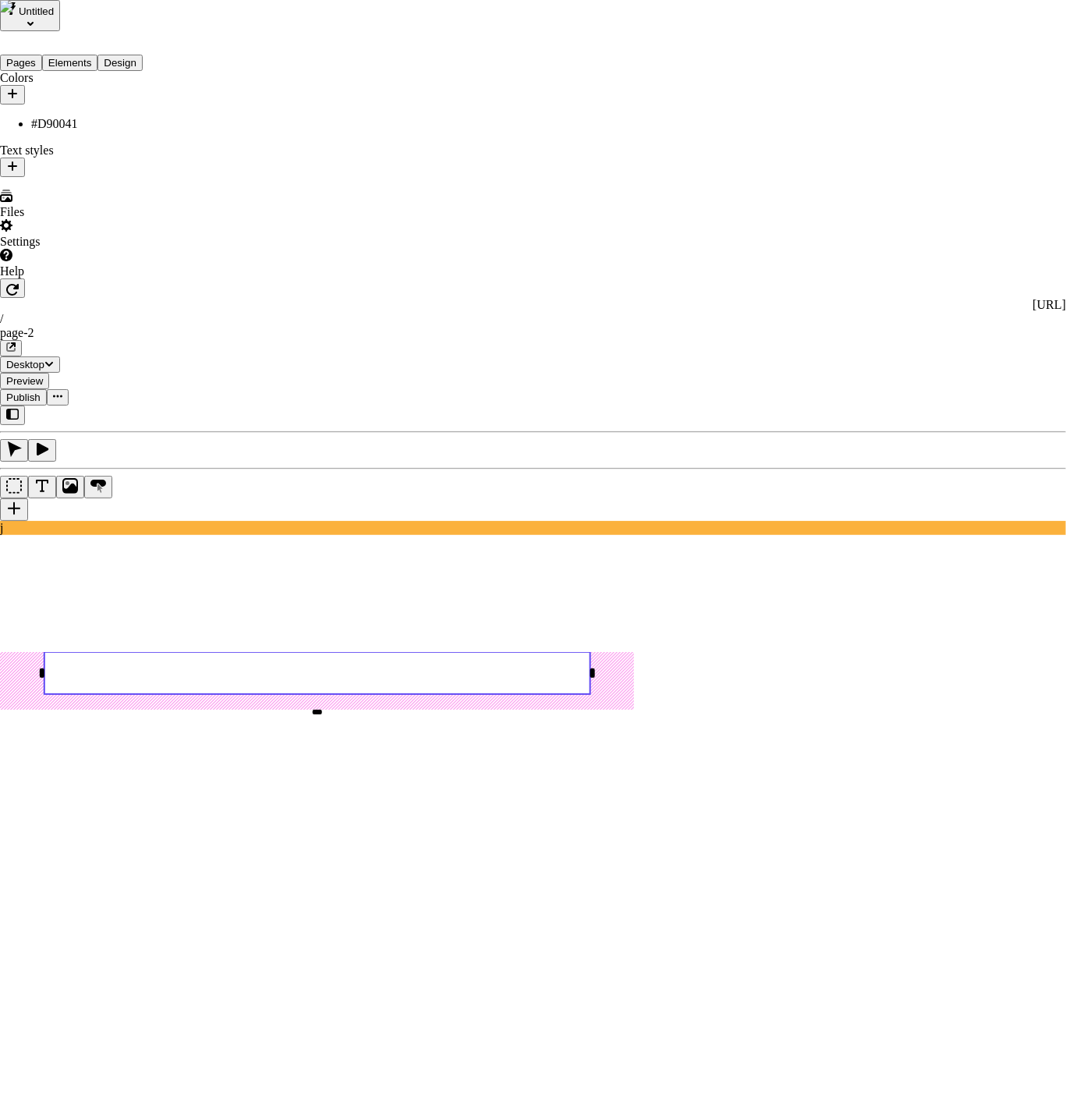
checkbox input "true"
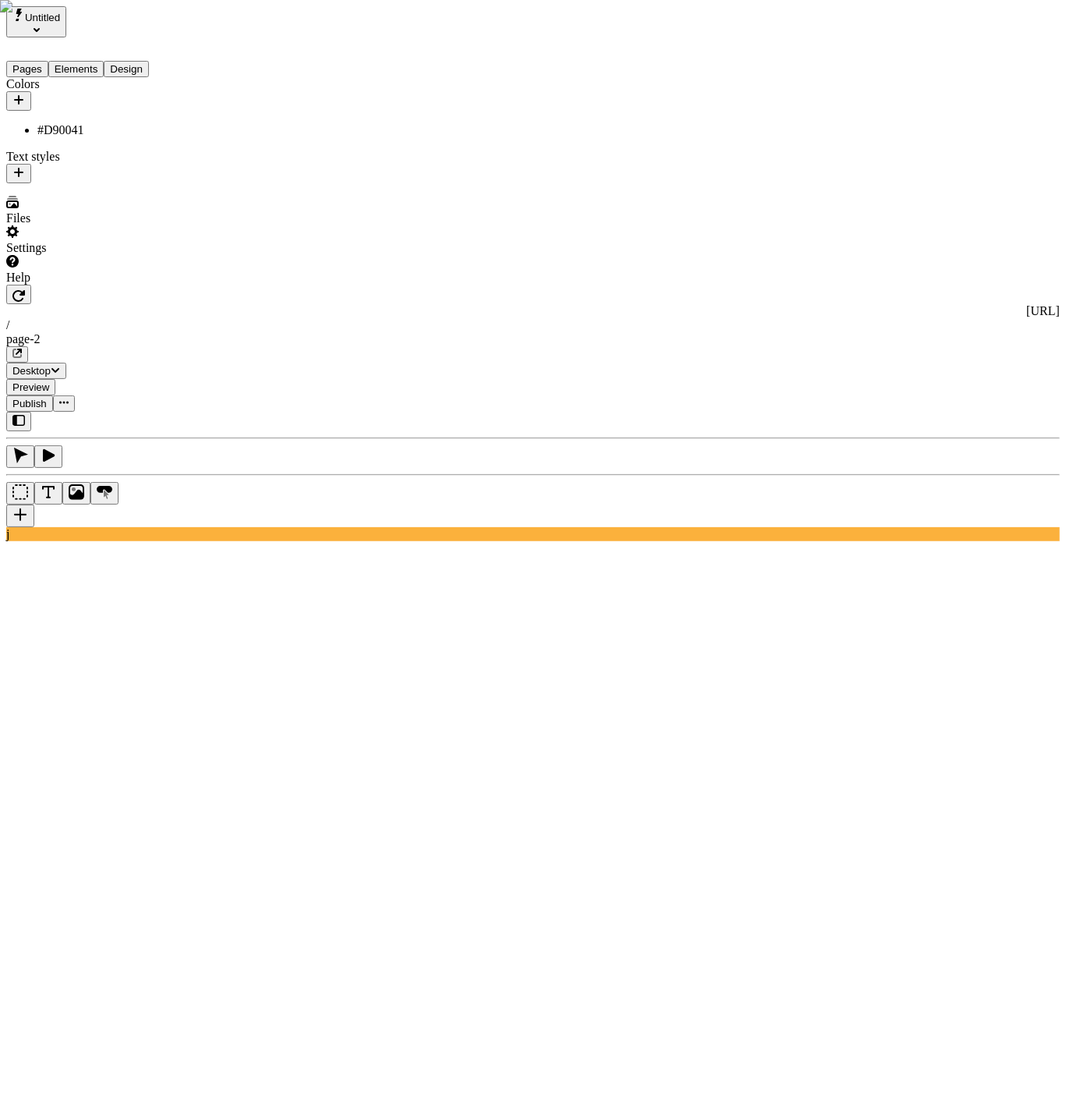
click at [22, 349] on icon "button" at bounding box center [17, 353] width 9 height 9
click at [68, 183] on div "Colors #D90041 Text styles" at bounding box center [100, 130] width 187 height 106
click at [398, 480] on body "Untitled Pages Elements Design Colors #D90041 Text styles Files Settings Help h…" at bounding box center [533, 1105] width 1053 height 2198
click at [90, 183] on div "Colors #D90041 Text styles" at bounding box center [100, 130] width 187 height 106
click at [120, 183] on div "Colors #D90041 Text styles" at bounding box center [100, 130] width 187 height 106
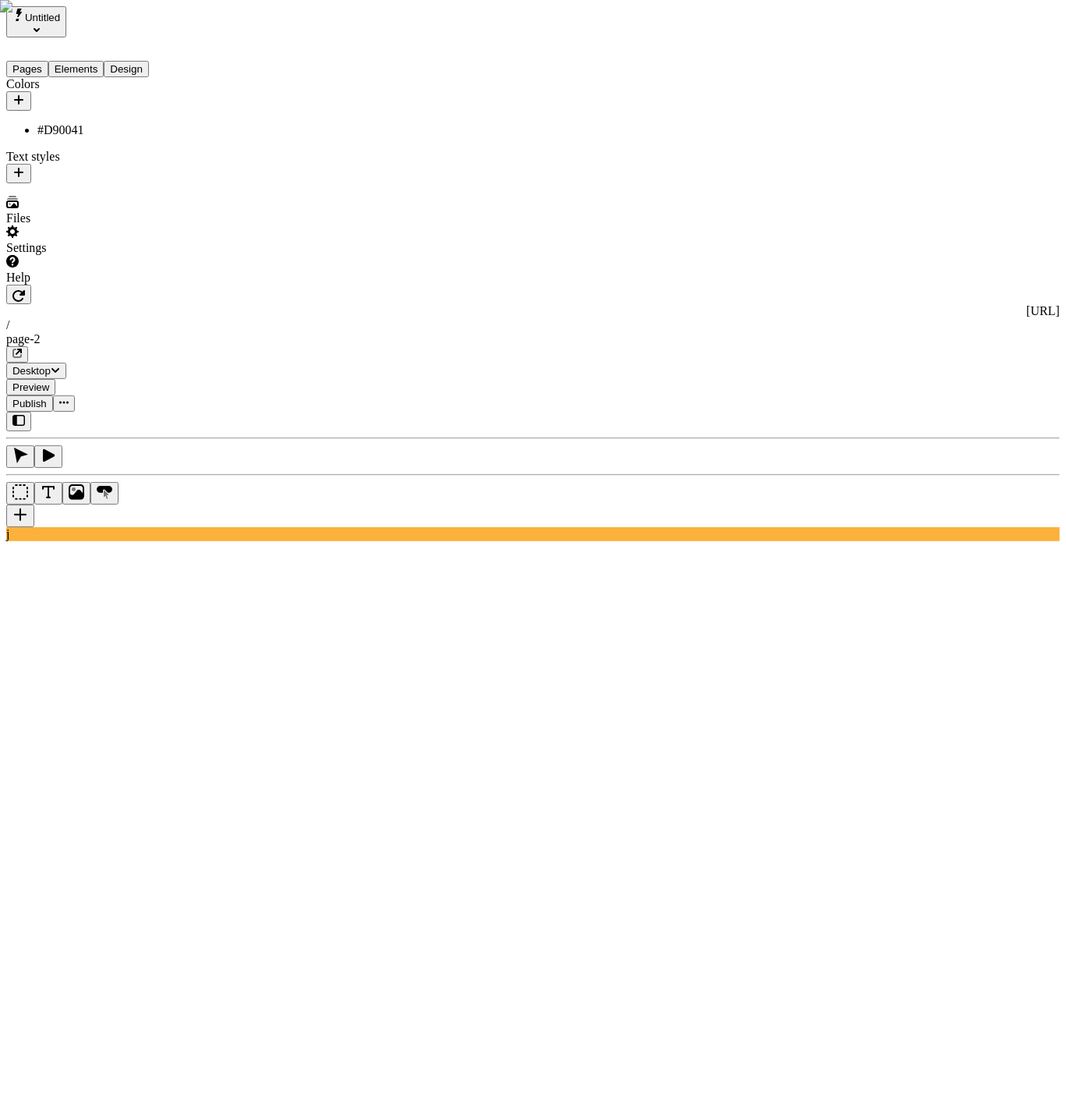
click at [203, 412] on div "j" at bounding box center [533, 476] width 1053 height 129
click at [99, 183] on div "Colors #D90041 Text styles" at bounding box center [100, 130] width 187 height 106
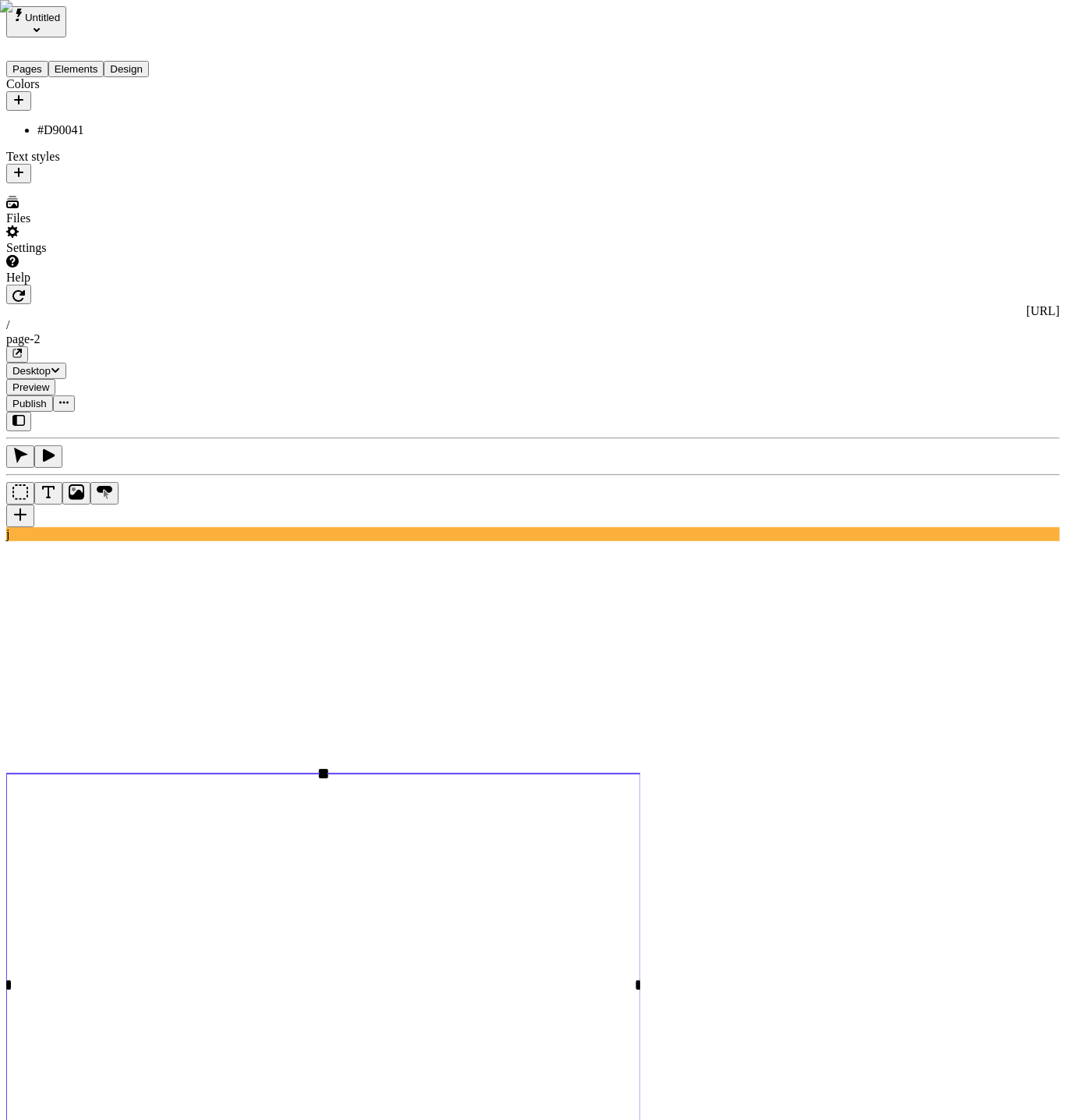
click at [95, 61] on button "Elements" at bounding box center [76, 68] width 56 height 17
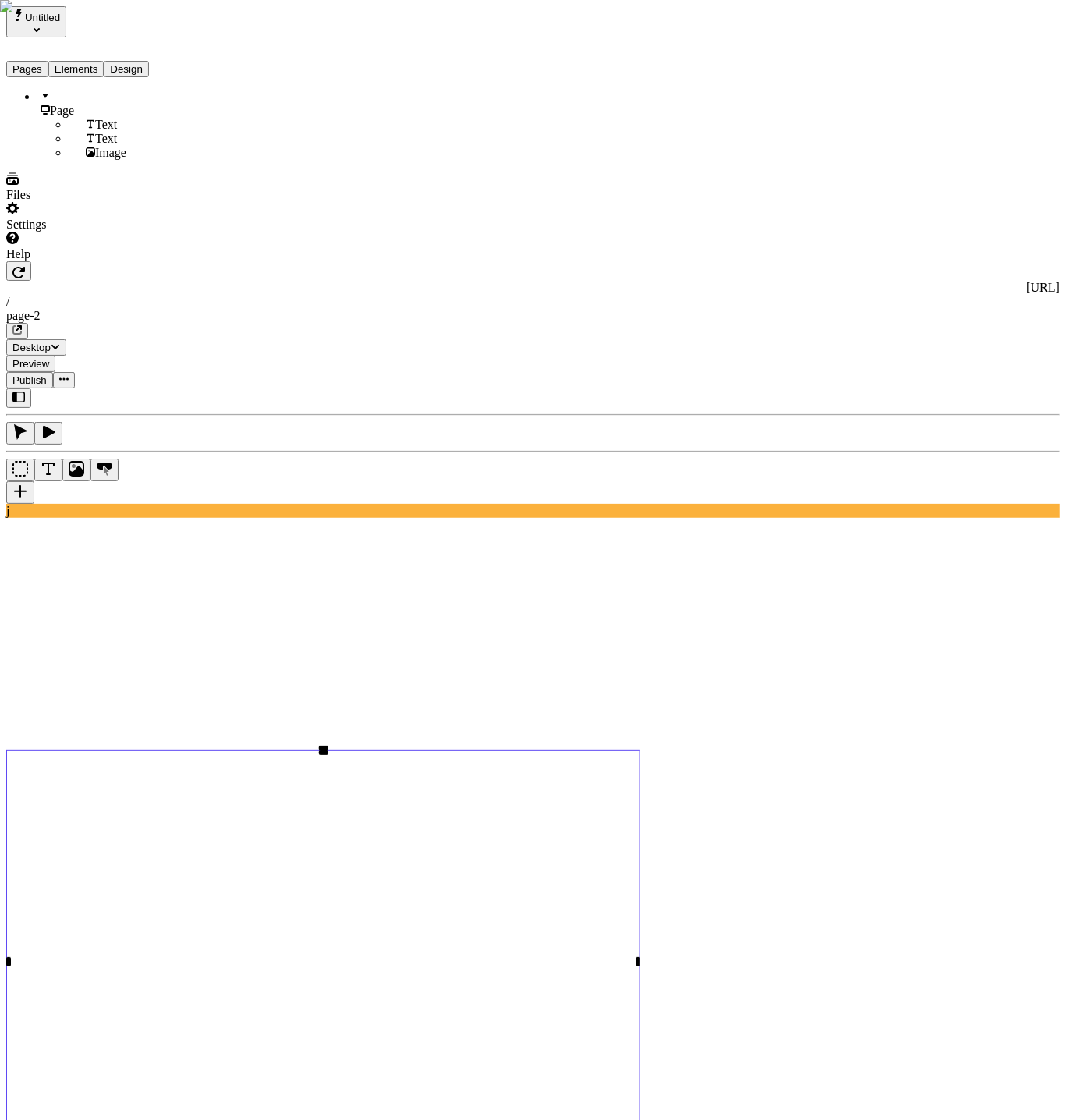
click at [24, 61] on button "Pages" at bounding box center [28, 68] width 42 height 17
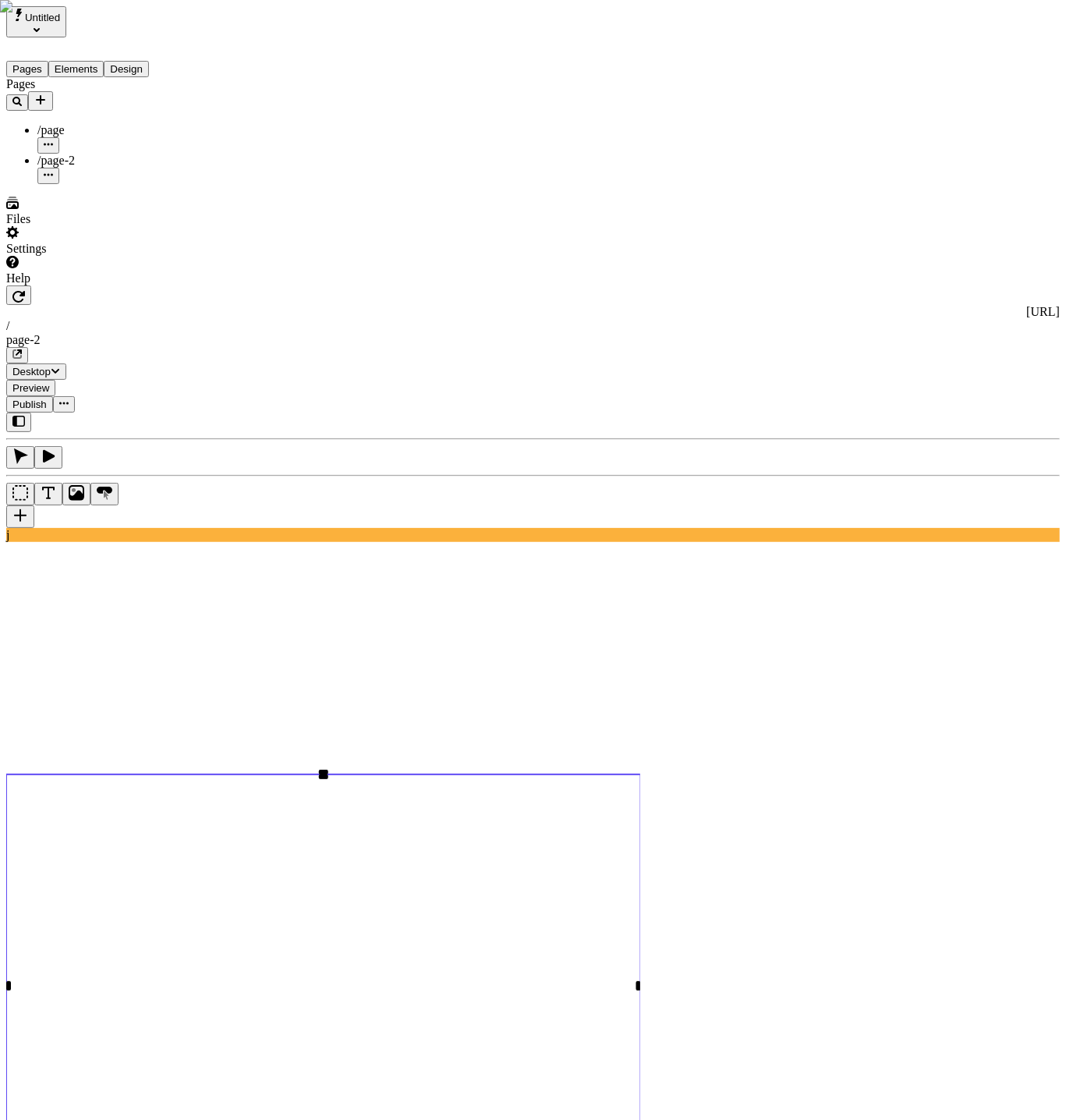
click at [61, 124] on span "/page" at bounding box center [51, 130] width 28 height 13
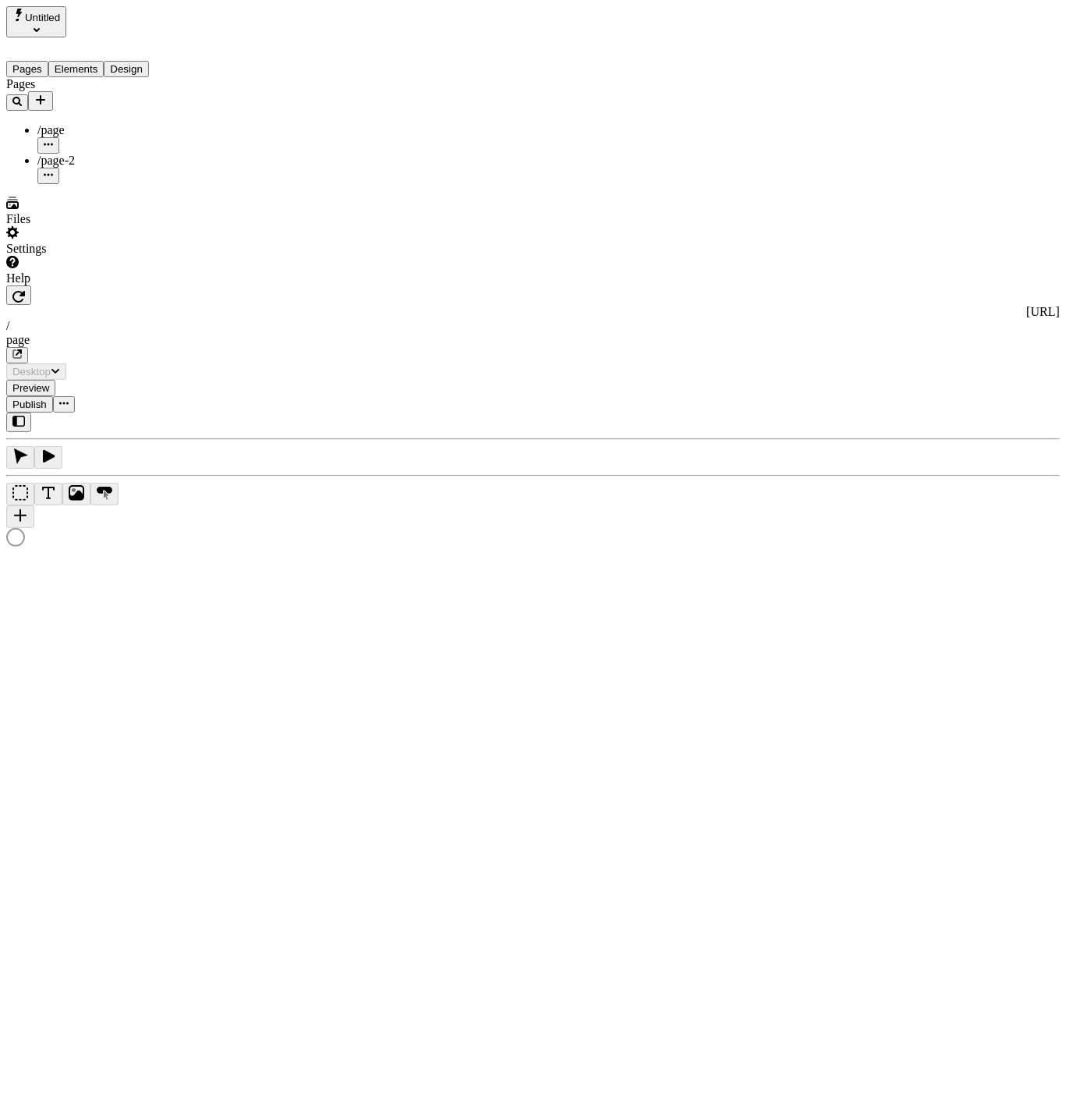
type input "/page"
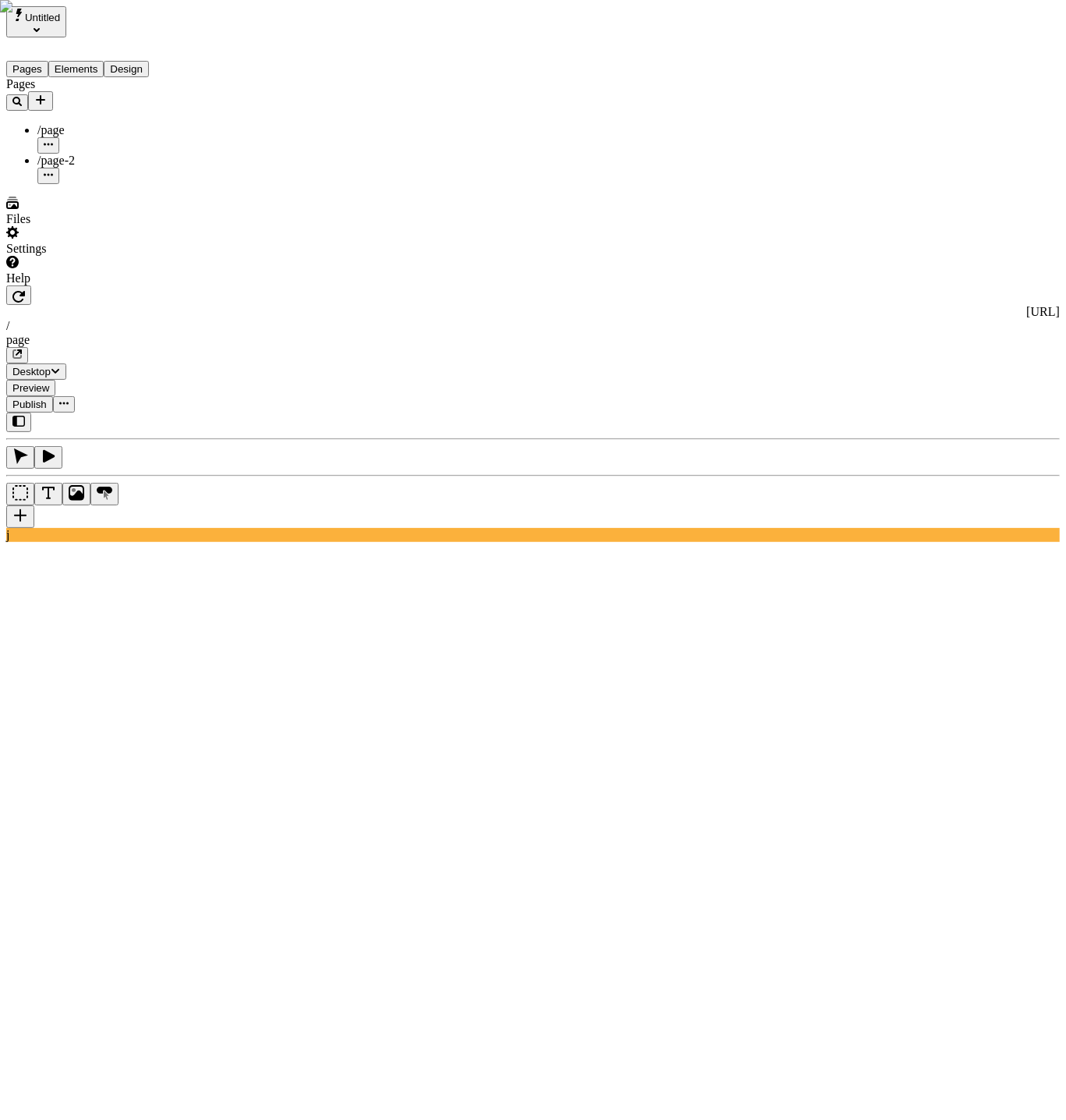
click at [137, 18] on div "Untitled" at bounding box center [100, 22] width 187 height 31
click at [52, 21] on span "Untitled" at bounding box center [42, 17] width 35 height 12
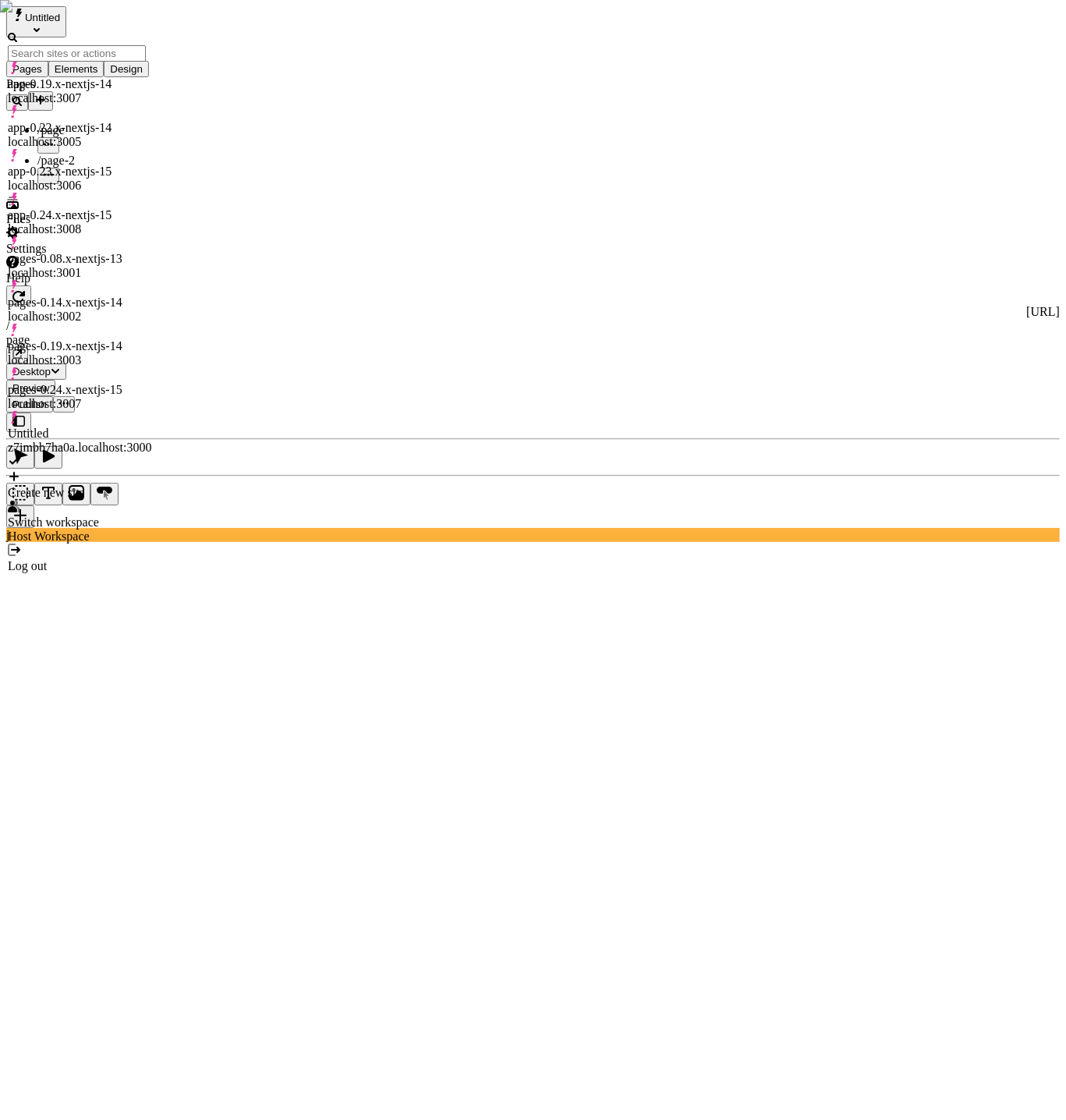
click at [147, 164] on div "app-0.23.x-nextjs-15 localhost:3006" at bounding box center [79, 179] width 143 height 28
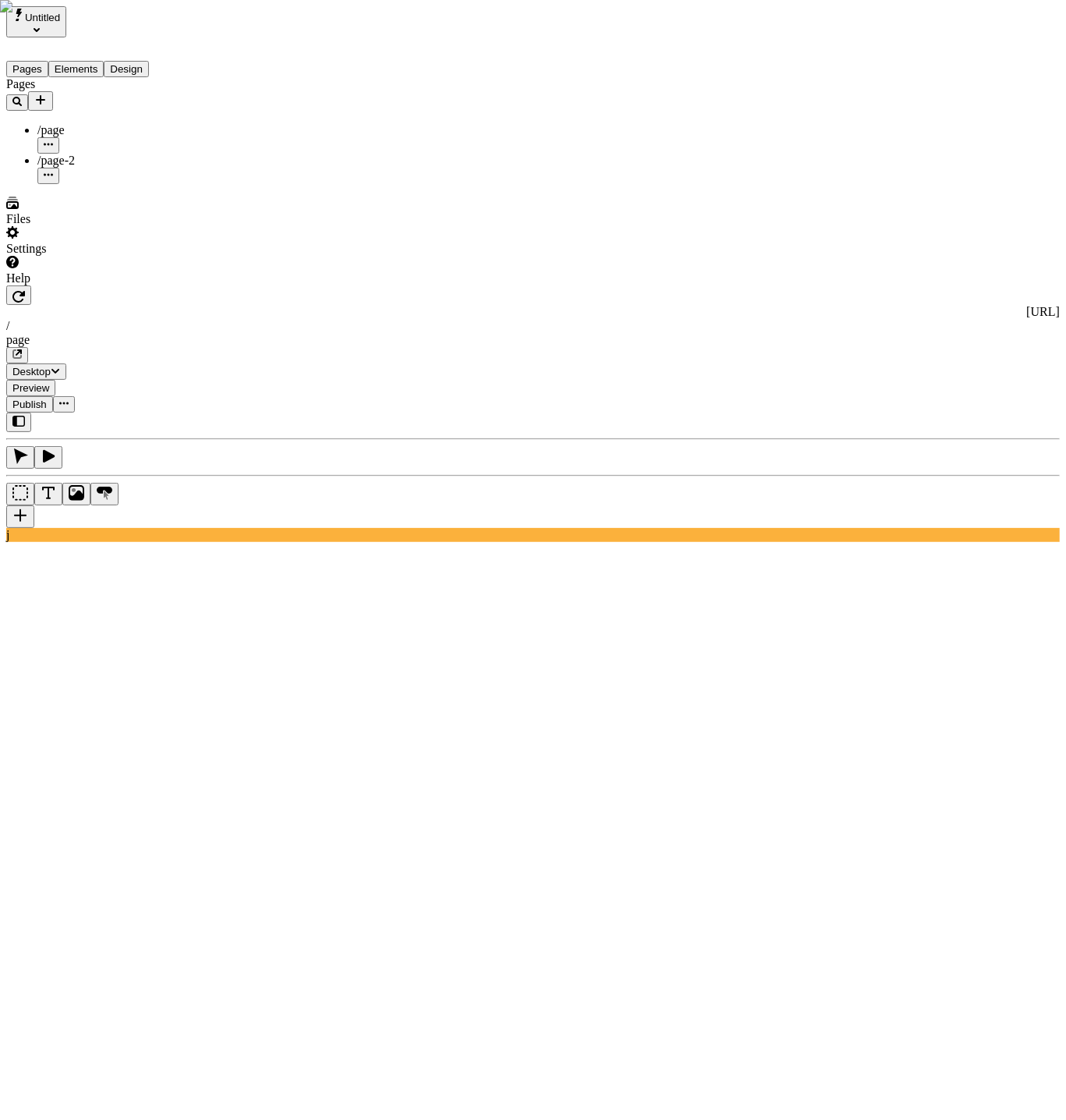
click at [51, 22] on span "Untitled" at bounding box center [42, 17] width 35 height 12
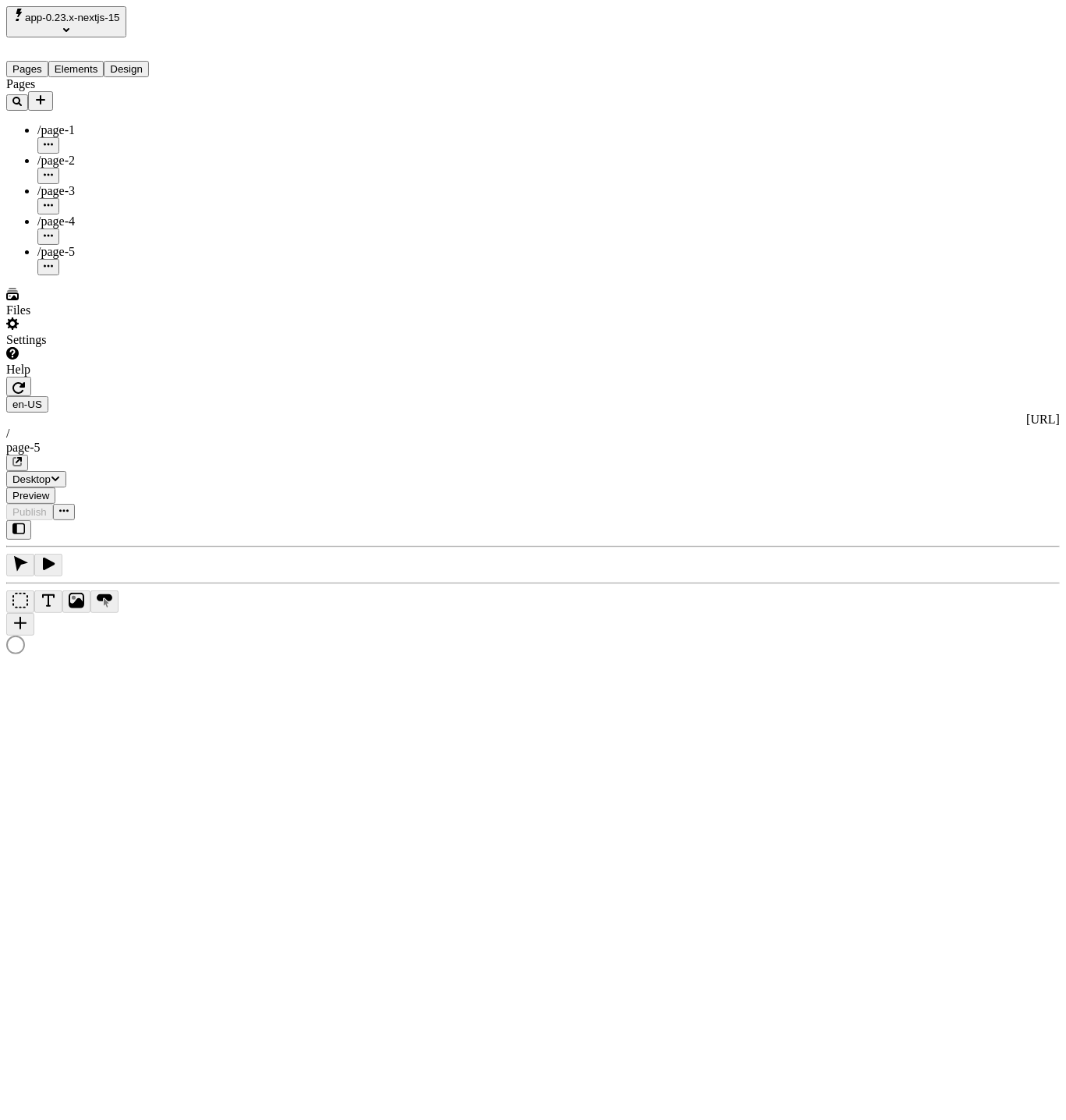
type input "/page-5"
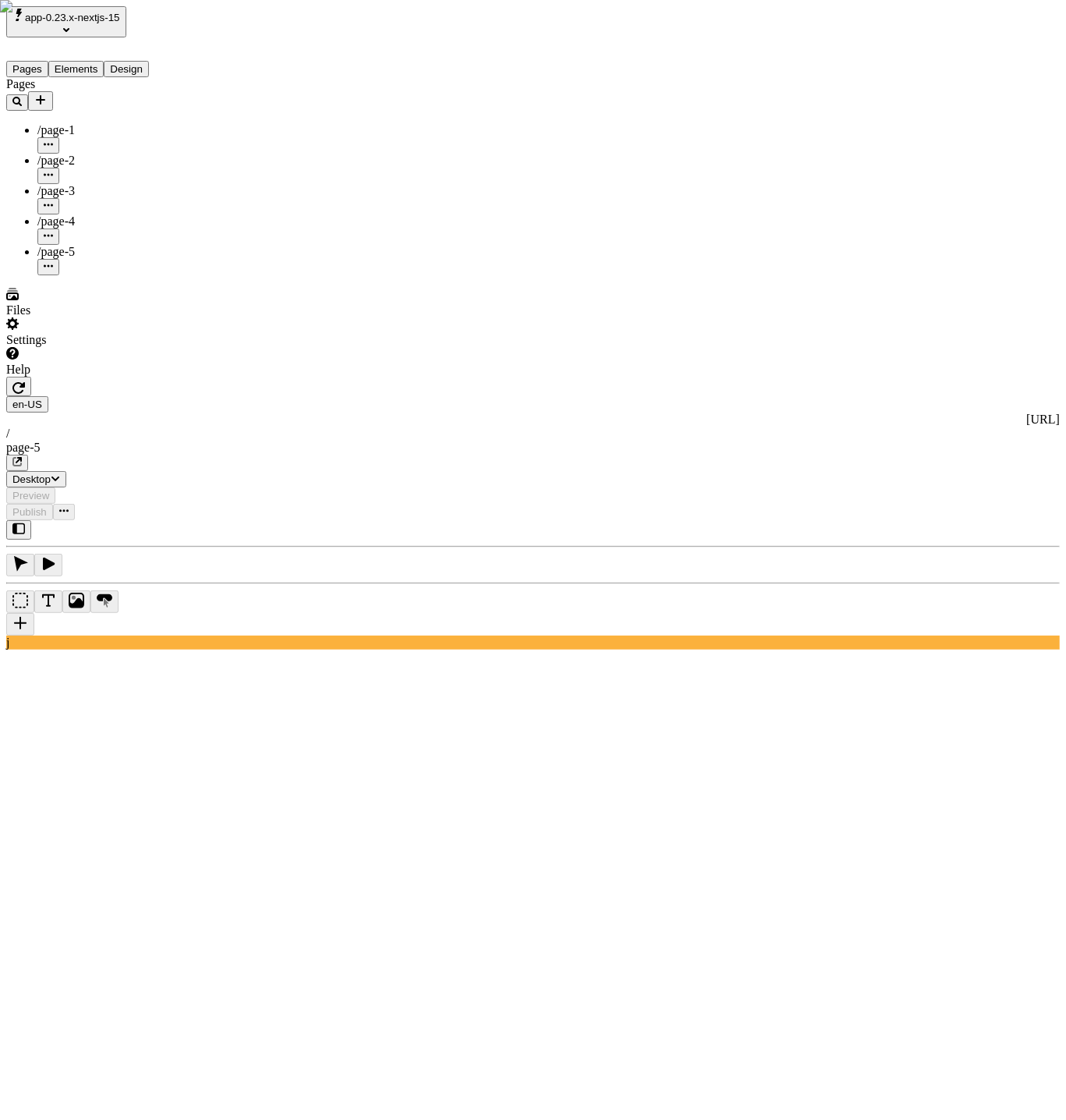
click at [83, 184] on div "/page-3" at bounding box center [116, 199] width 156 height 31
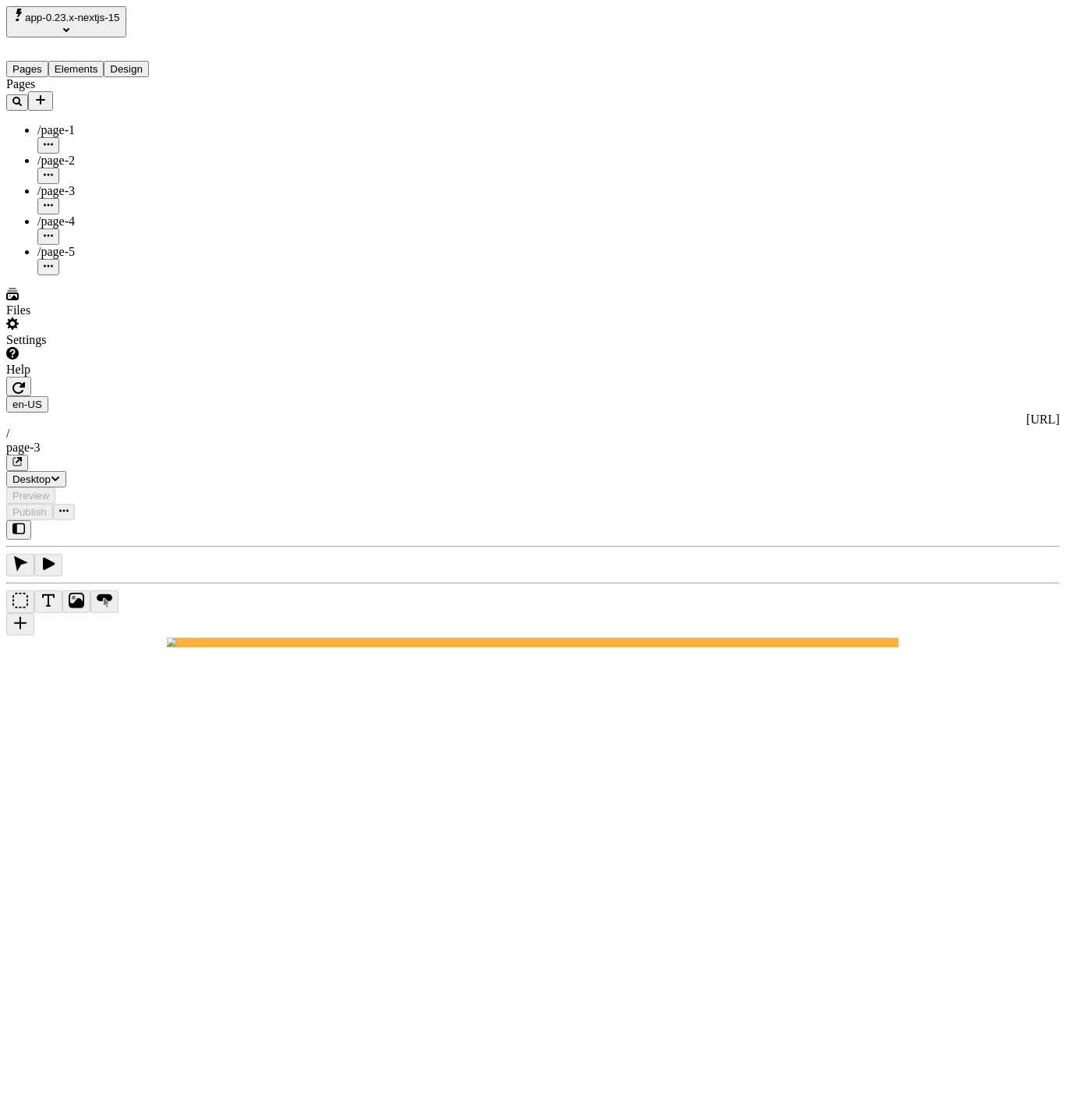
click at [86, 153] on div "/page-2" at bounding box center [116, 161] width 156 height 14
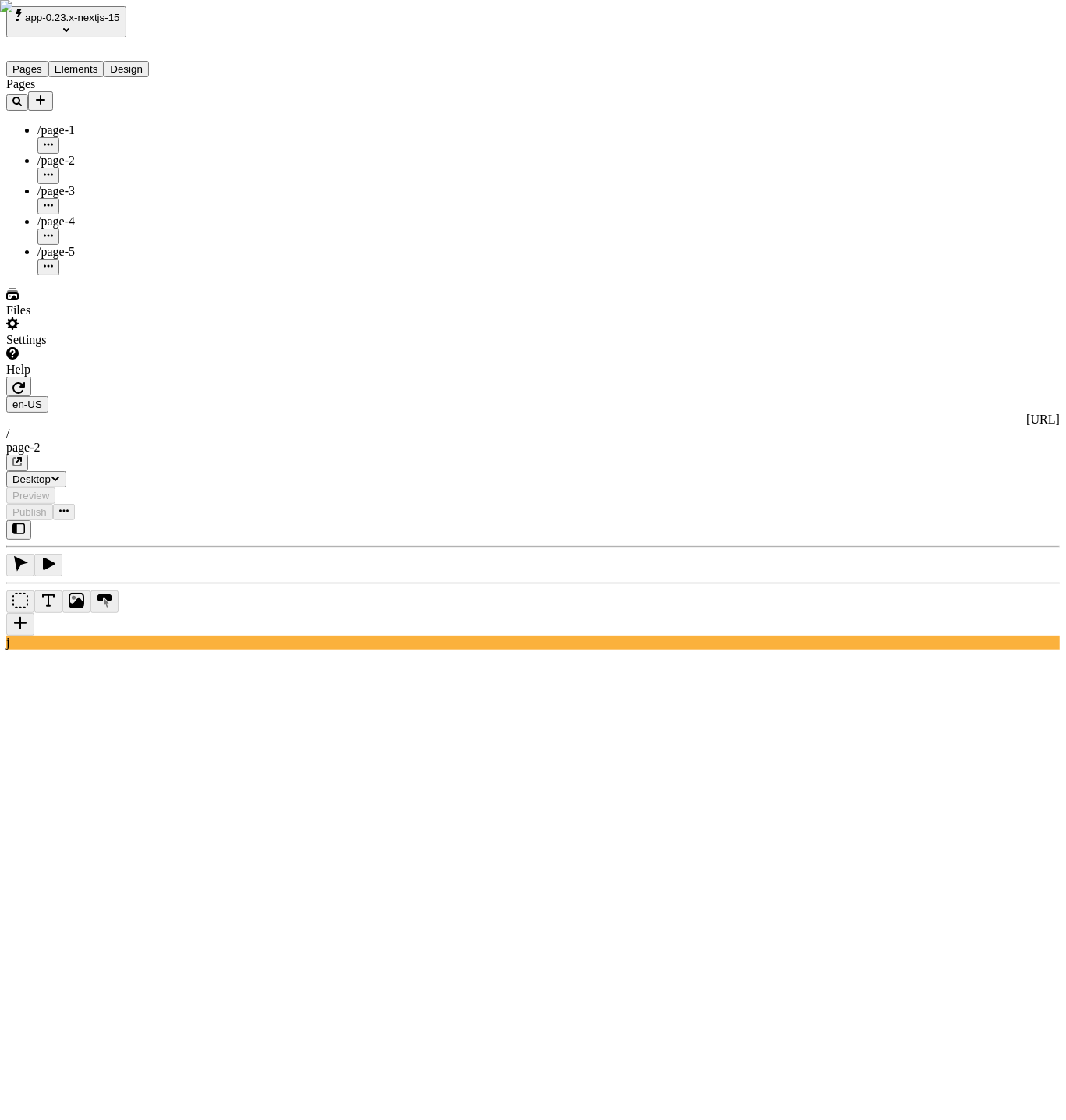
click at [88, 275] on div "Pages /page-1 /page-2 /page-3 /page-4 /page-5" at bounding box center [100, 176] width 187 height 198
click at [103, 245] on div "/page-5" at bounding box center [116, 260] width 156 height 31
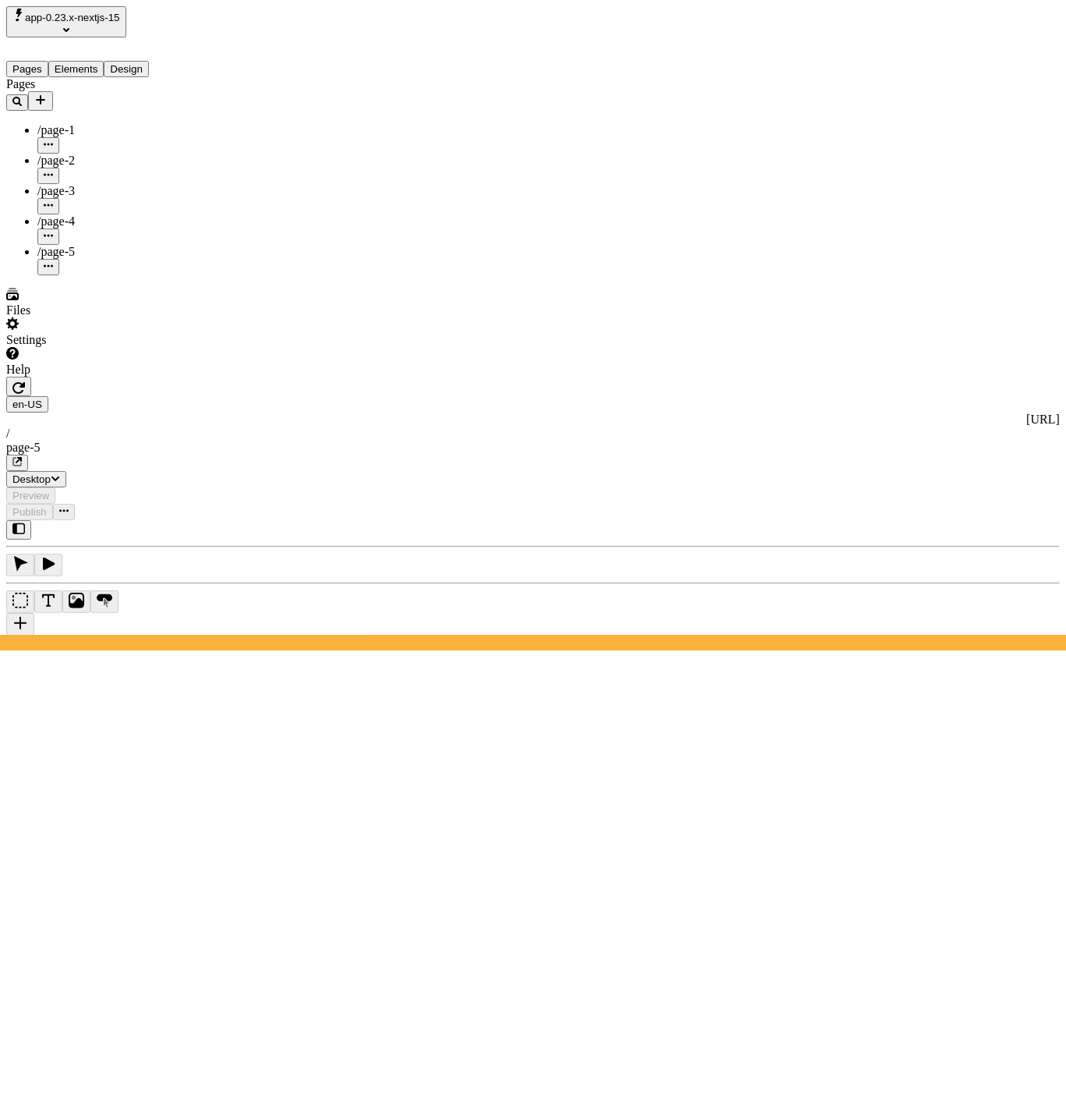
click at [100, 214] on div "/page-4" at bounding box center [116, 221] width 156 height 14
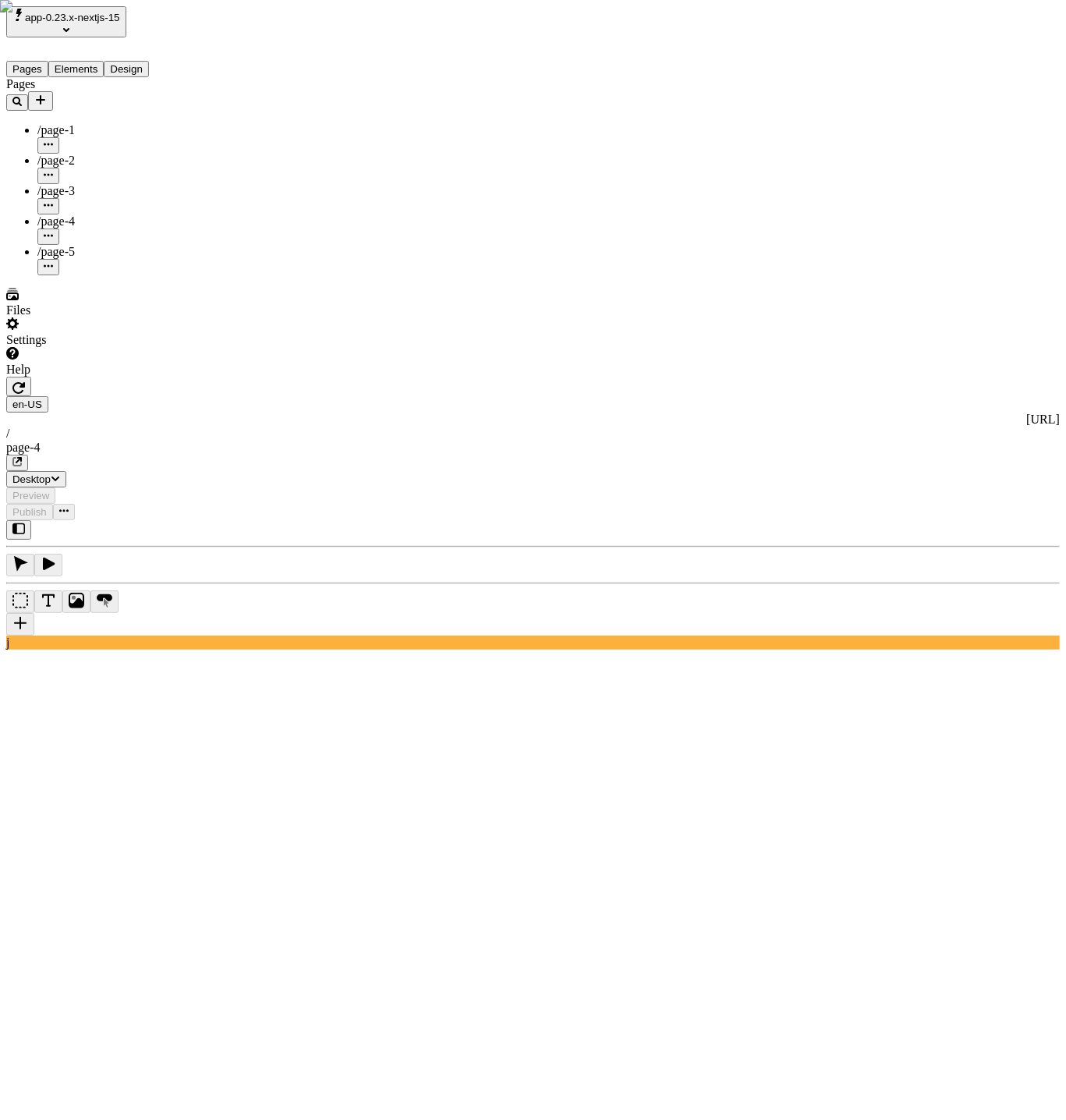
click at [74, 347] on div "Settings" at bounding box center [100, 332] width 187 height 30
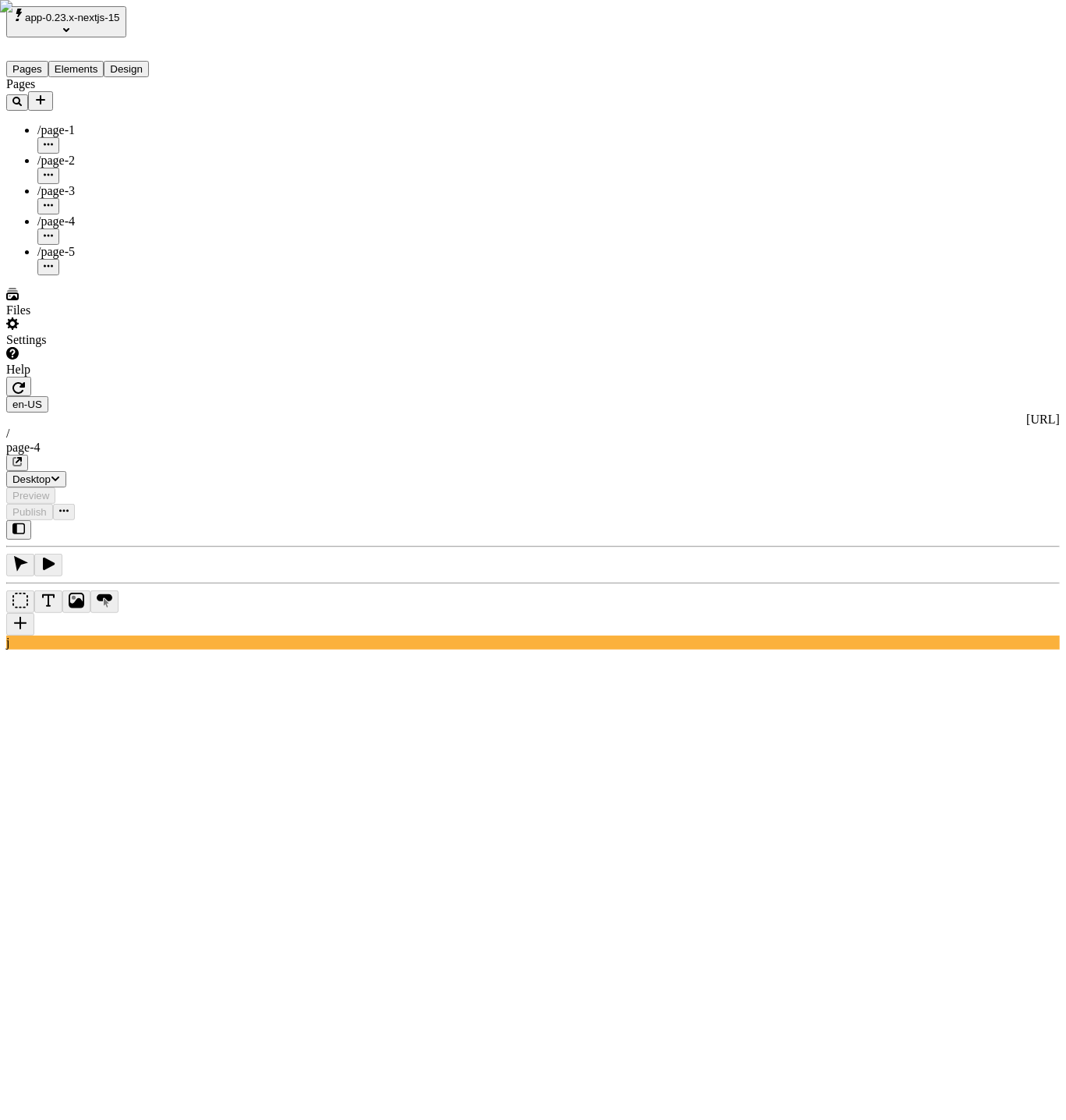
drag, startPoint x: 680, startPoint y: -17, endPoint x: 755, endPoint y: -57, distance: 85.0
click at [755, 0] on html "app-0.23.x-nextjs-15 Pages Elements Design Pages /page-1 /page-2 /page-3 /page-…" at bounding box center [533, 1033] width 1066 height 2065
